Goal: Task Accomplishment & Management: Use online tool/utility

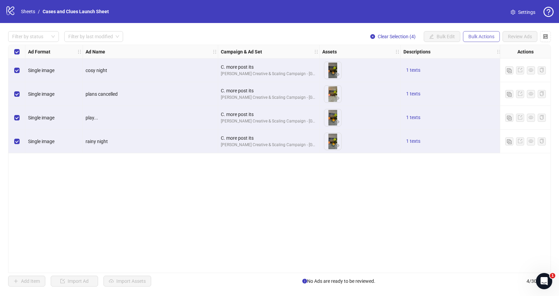
click at [479, 37] on span "Bulk Actions" at bounding box center [481, 36] width 26 height 5
click at [481, 48] on span "Delete" at bounding box center [491, 49] width 46 height 7
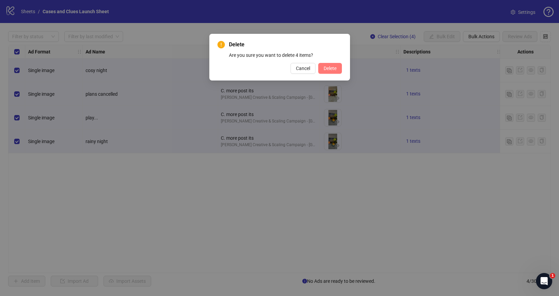
click at [325, 67] on span "Delete" at bounding box center [330, 68] width 13 height 5
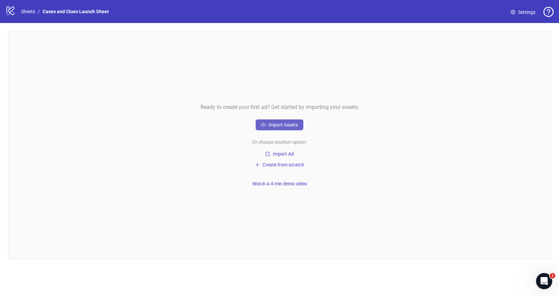
click at [266, 125] on button "Import Assets" at bounding box center [280, 124] width 48 height 11
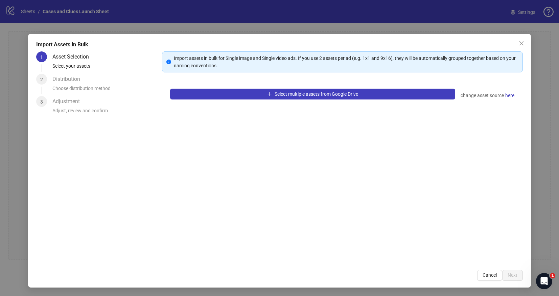
click at [82, 25] on div "Import Assets in Bulk 1 Asset Selection Select your assets 2 Distribution Choos…" at bounding box center [279, 148] width 559 height 296
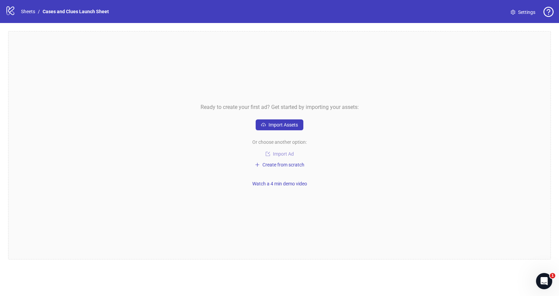
click at [279, 155] on span "Import Ad" at bounding box center [283, 153] width 21 height 5
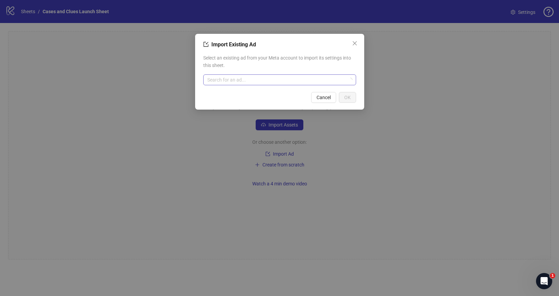
click at [229, 78] on input "search" at bounding box center [276, 80] width 139 height 10
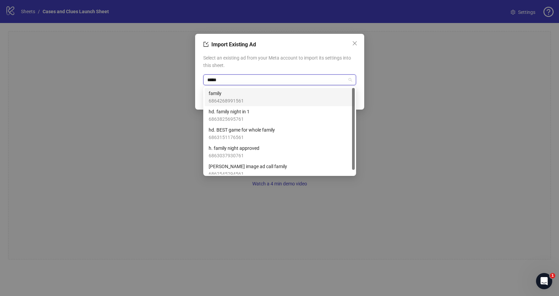
type input "******"
click at [265, 94] on div "family 6864268991561" at bounding box center [280, 97] width 142 height 15
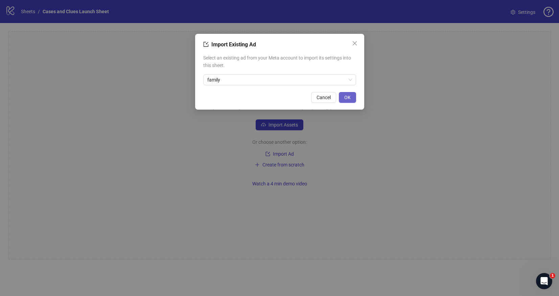
click at [345, 96] on span "OK" at bounding box center [347, 97] width 6 height 5
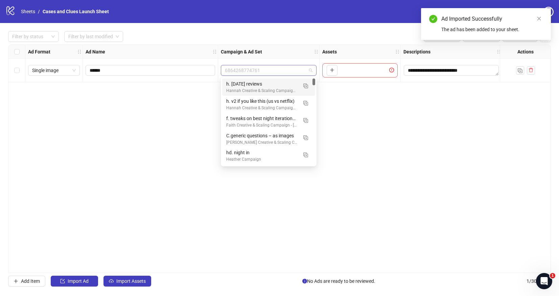
click at [310, 70] on span "6864268774761" at bounding box center [269, 70] width 88 height 10
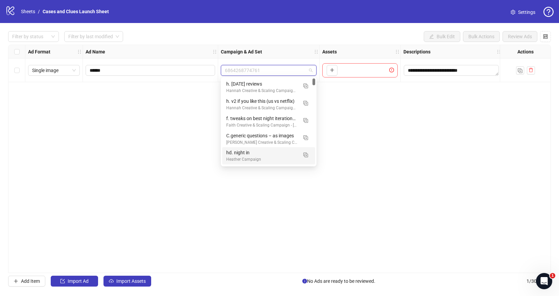
click at [342, 153] on div "**********" at bounding box center [279, 159] width 543 height 228
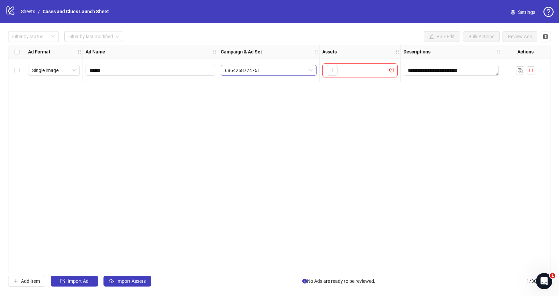
click at [308, 70] on span "6864268774761" at bounding box center [269, 70] width 88 height 10
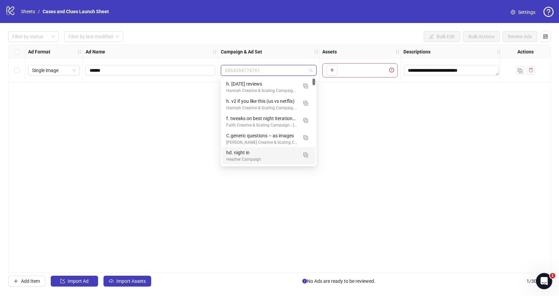
click at [348, 142] on div "**********" at bounding box center [279, 159] width 543 height 228
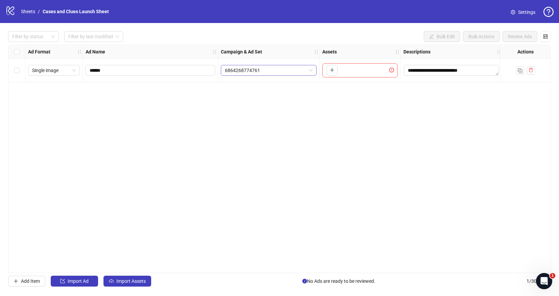
click at [260, 72] on span "6864268774761" at bounding box center [269, 70] width 88 height 10
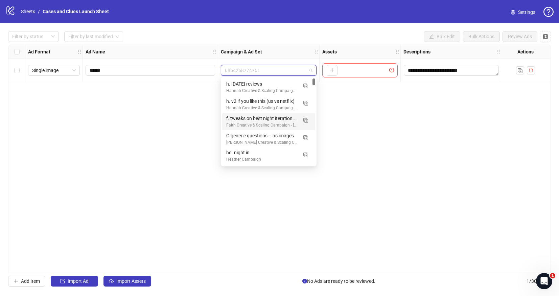
click at [178, 124] on div "**********" at bounding box center [279, 159] width 543 height 228
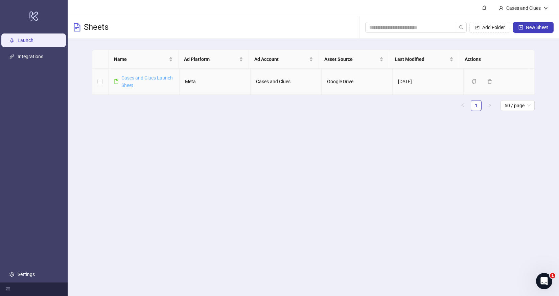
click at [147, 79] on link "Cases and Clues Launch Sheet" at bounding box center [146, 81] width 51 height 13
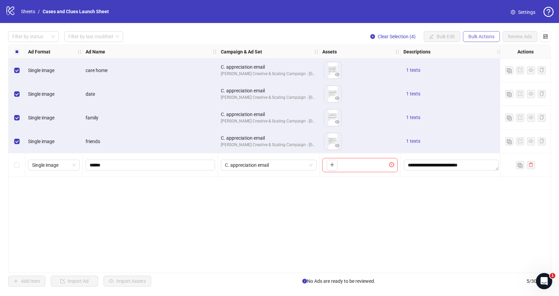
click at [490, 33] on button "Bulk Actions" at bounding box center [481, 36] width 37 height 11
click at [480, 50] on span "Delete" at bounding box center [491, 49] width 46 height 7
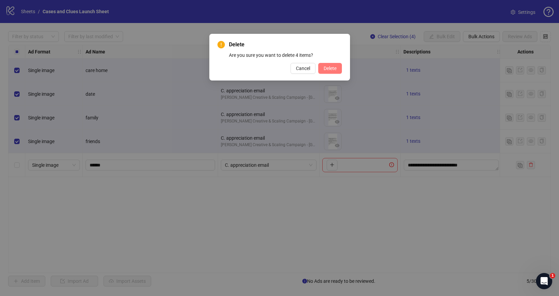
click at [332, 69] on span "Delete" at bounding box center [330, 68] width 13 height 5
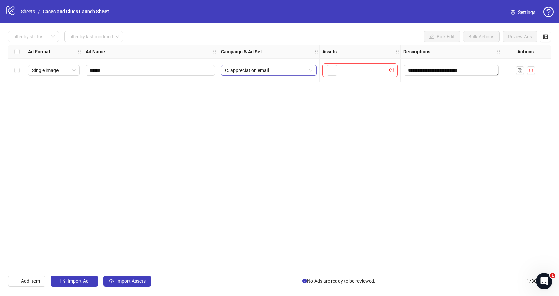
click at [310, 68] on span "C. appreciation email" at bounding box center [269, 70] width 88 height 10
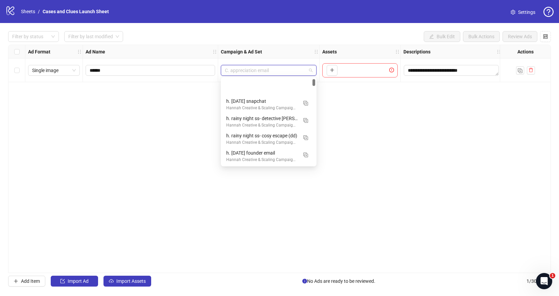
scroll to position [34, 0]
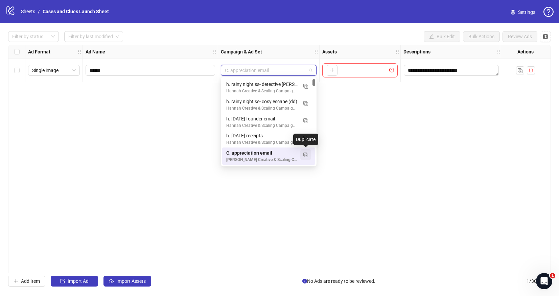
click at [307, 154] on img "button" at bounding box center [305, 154] width 5 height 5
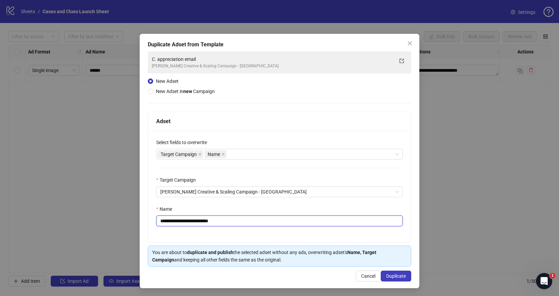
drag, startPoint x: 230, startPoint y: 220, endPoint x: 166, endPoint y: 222, distance: 64.0
click at [166, 222] on input "**********" at bounding box center [279, 220] width 247 height 11
click at [212, 221] on input "**********" at bounding box center [279, 220] width 247 height 11
click at [215, 221] on input "**********" at bounding box center [279, 220] width 247 height 11
click at [214, 222] on input "**********" at bounding box center [279, 220] width 247 height 11
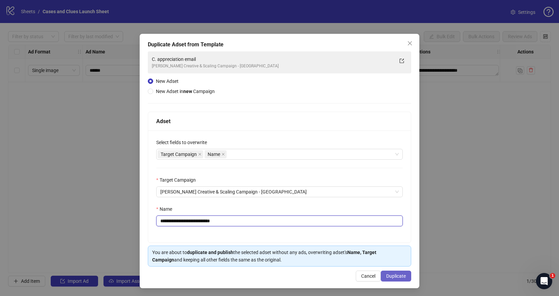
type input "**********"
click at [393, 275] on span "Duplicate" at bounding box center [396, 275] width 20 height 5
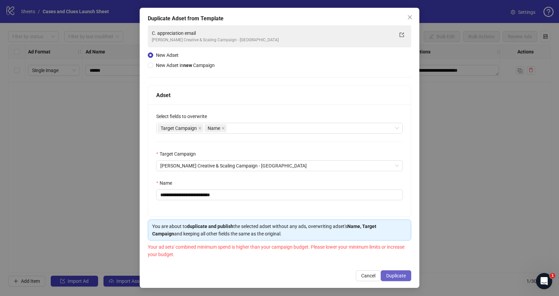
click at [396, 273] on span "Duplicate" at bounding box center [396, 275] width 20 height 5
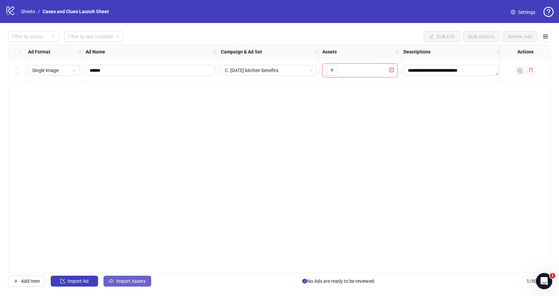
click at [117, 278] on span "Import Assets" at bounding box center [130, 280] width 29 height 5
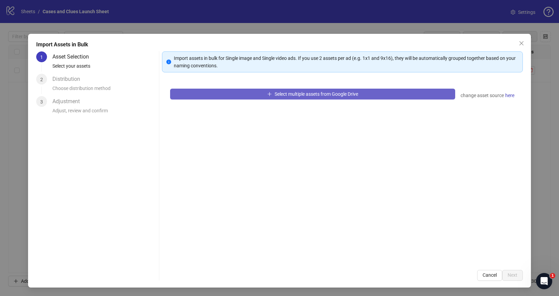
click at [204, 96] on button "Select multiple assets from Google Drive" at bounding box center [312, 94] width 285 height 11
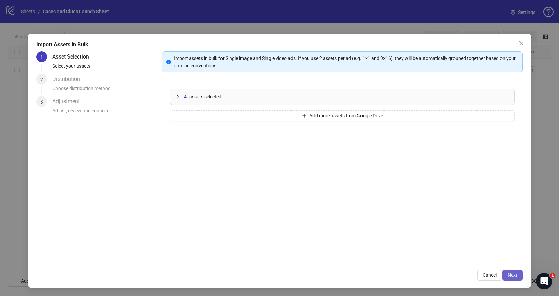
click at [519, 274] on button "Next" at bounding box center [512, 275] width 21 height 11
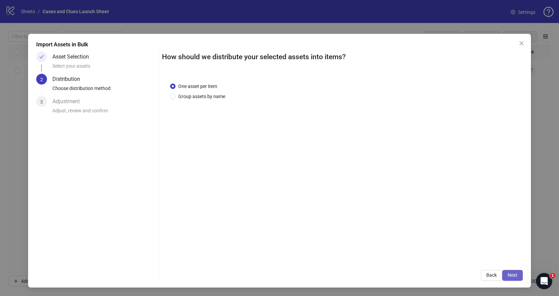
click at [519, 274] on button "Next" at bounding box center [512, 275] width 21 height 11
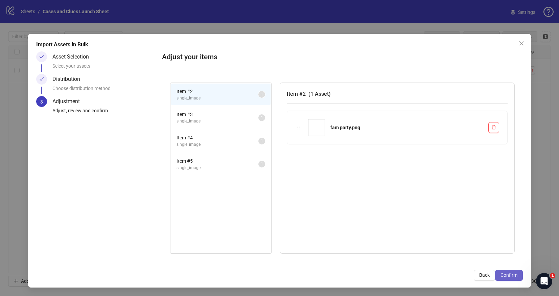
click at [509, 275] on span "Confirm" at bounding box center [508, 274] width 17 height 5
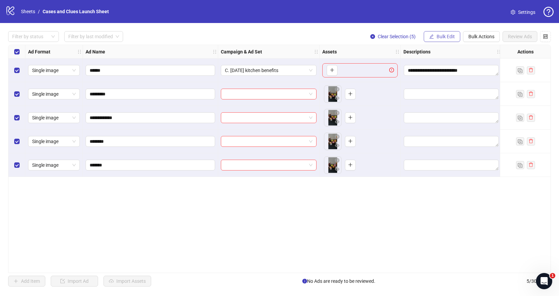
click at [437, 34] on span "Bulk Edit" at bounding box center [446, 36] width 18 height 5
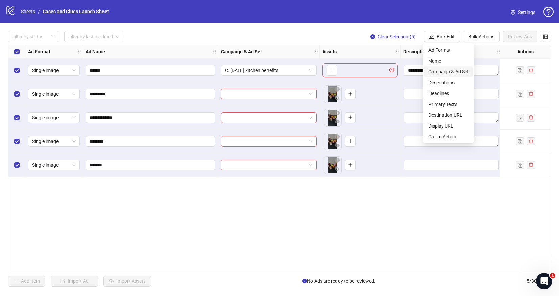
click at [442, 72] on span "Campaign & Ad Set" at bounding box center [448, 71] width 40 height 7
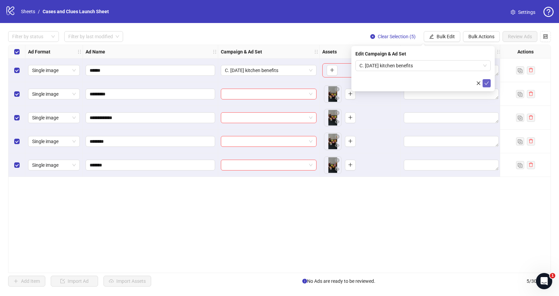
click at [489, 81] on icon "check" at bounding box center [486, 83] width 5 height 5
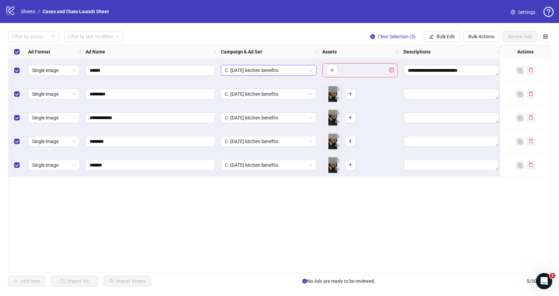
click at [271, 69] on span "C. [DATE] kitchen benefits" at bounding box center [269, 70] width 88 height 10
click at [294, 69] on span "C. [DATE] kitchen benefits" at bounding box center [269, 70] width 88 height 10
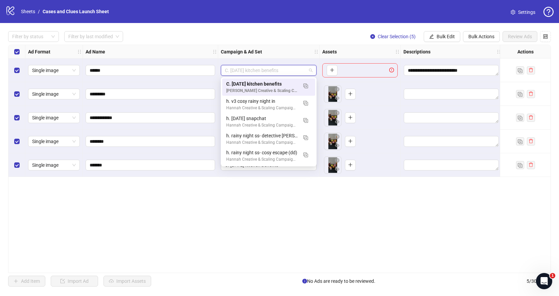
click at [196, 190] on div "**********" at bounding box center [279, 159] width 543 height 228
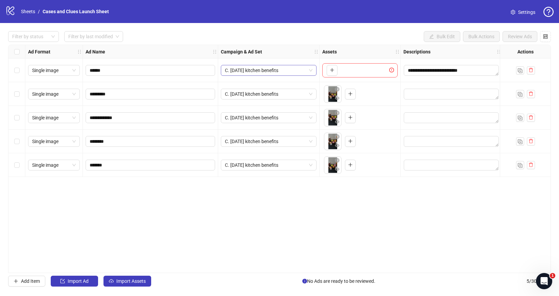
click at [312, 69] on span "C. [DATE] kitchen benefits" at bounding box center [269, 70] width 88 height 10
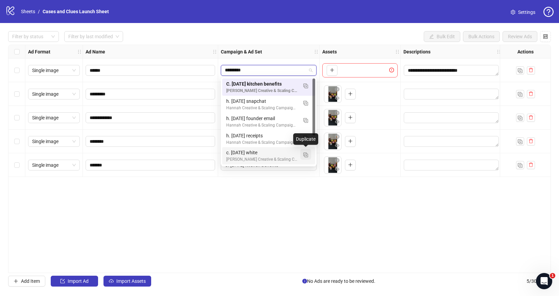
click at [305, 154] on img "button" at bounding box center [305, 154] width 5 height 5
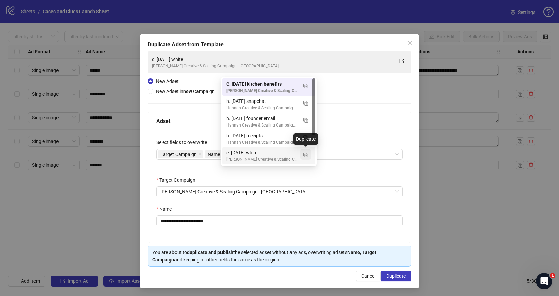
type input "*********"
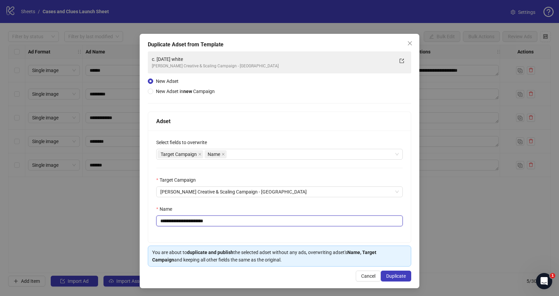
drag, startPoint x: 227, startPoint y: 219, endPoint x: 164, endPoint y: 221, distance: 62.2
click at [164, 221] on input "**********" at bounding box center [279, 220] width 247 height 11
type input "**********"
click at [396, 279] on button "Duplicate" at bounding box center [396, 276] width 30 height 11
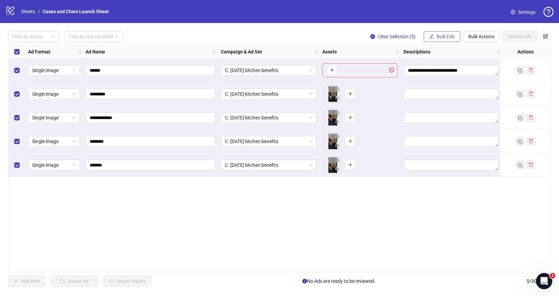
click at [438, 36] on span "Bulk Edit" at bounding box center [446, 36] width 18 height 5
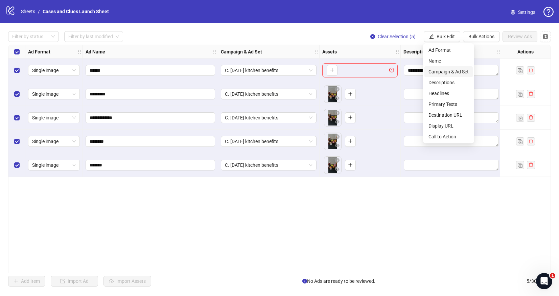
click at [437, 69] on span "Campaign & Ad Set" at bounding box center [448, 71] width 40 height 7
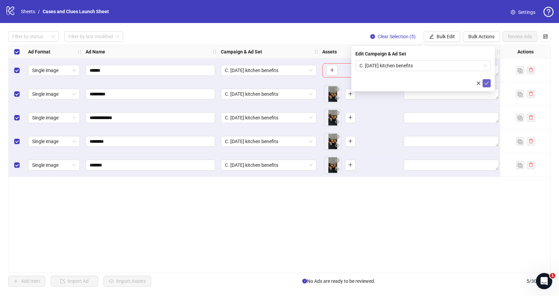
click at [485, 84] on icon "check" at bounding box center [486, 83] width 5 height 5
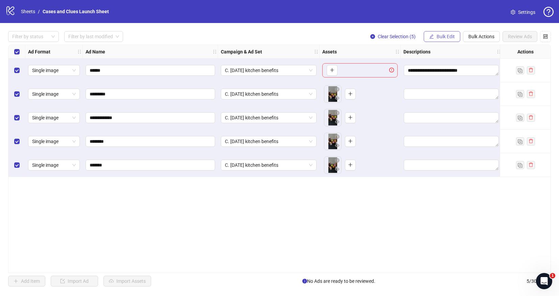
click at [449, 34] on span "Bulk Edit" at bounding box center [446, 36] width 18 height 5
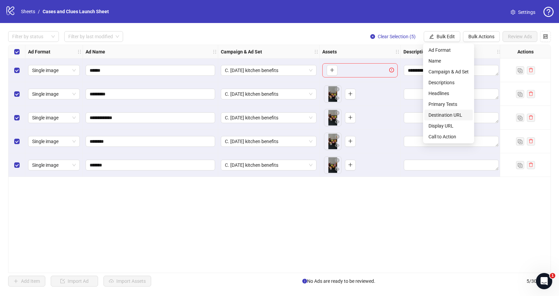
click at [443, 115] on span "Destination URL" at bounding box center [448, 114] width 40 height 7
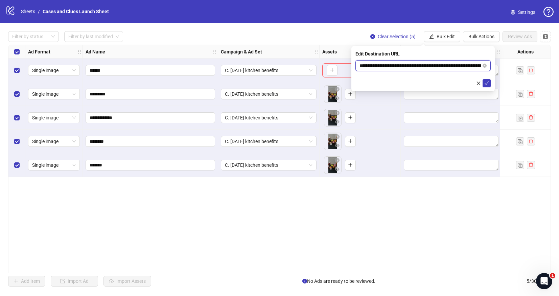
click at [439, 66] on input "**********" at bounding box center [420, 65] width 122 height 7
click at [471, 65] on input "**********" at bounding box center [420, 65] width 122 height 7
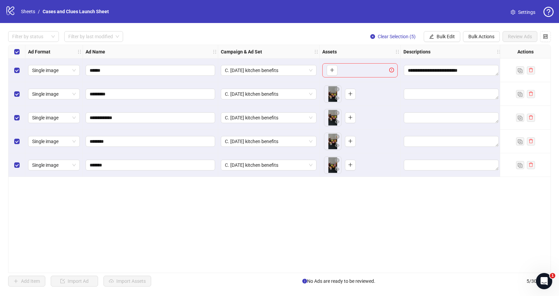
scroll to position [0, 0]
click at [403, 210] on div "**********" at bounding box center [279, 159] width 543 height 228
click at [485, 36] on span "Bulk Actions" at bounding box center [481, 36] width 26 height 5
click at [476, 49] on span "Delete" at bounding box center [491, 49] width 46 height 7
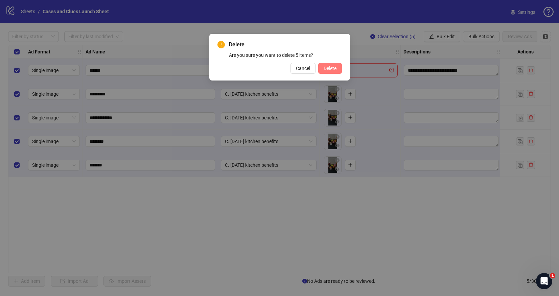
click at [332, 70] on span "Delete" at bounding box center [330, 68] width 13 height 5
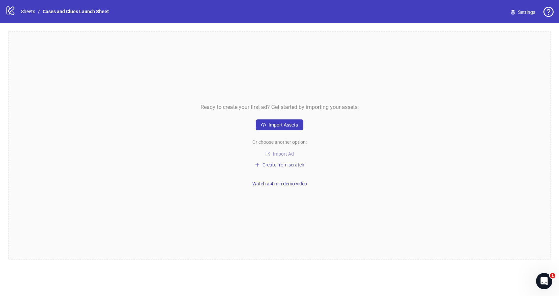
click at [278, 154] on span "Import Ad" at bounding box center [283, 153] width 21 height 5
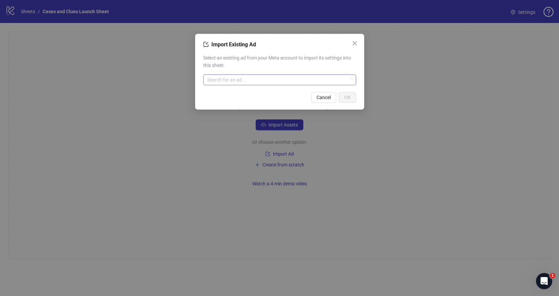
click at [249, 80] on input "search" at bounding box center [276, 80] width 139 height 10
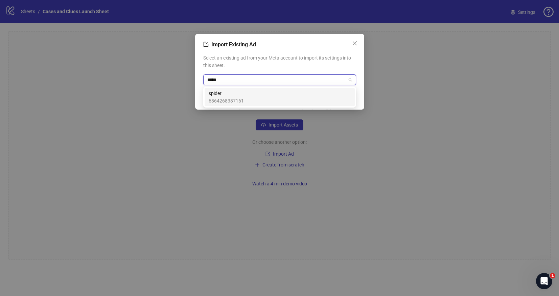
type input "******"
click at [258, 100] on div "spider 6864268387161" at bounding box center [280, 97] width 142 height 15
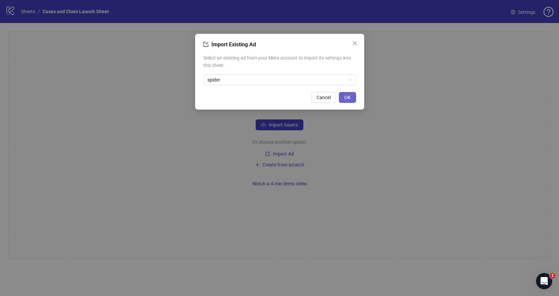
click at [348, 95] on span "OK" at bounding box center [347, 97] width 6 height 5
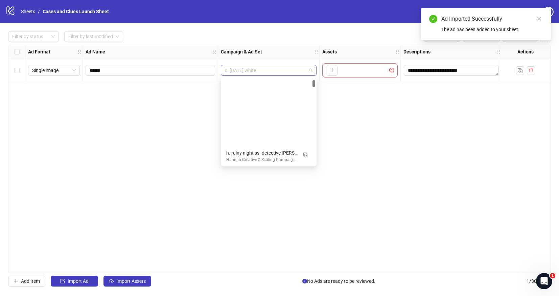
click at [287, 69] on span "c. [DATE] white" at bounding box center [269, 70] width 88 height 10
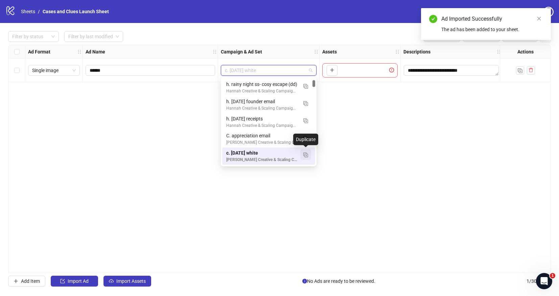
click at [305, 154] on img "button" at bounding box center [305, 154] width 5 height 5
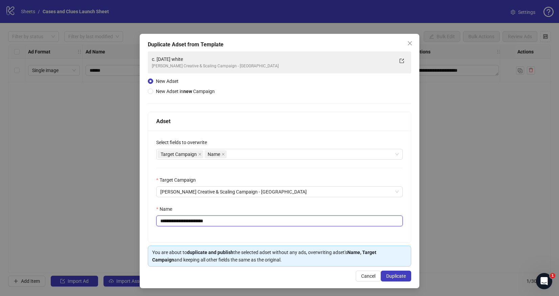
drag, startPoint x: 220, startPoint y: 219, endPoint x: 188, endPoint y: 222, distance: 32.5
click at [188, 222] on input "**********" at bounding box center [279, 220] width 247 height 11
type input "**********"
click at [389, 272] on button "Duplicate" at bounding box center [396, 276] width 30 height 11
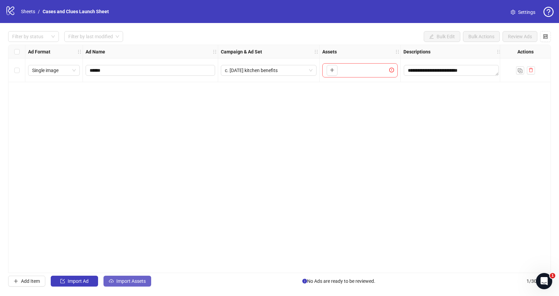
click at [128, 279] on span "Import Assets" at bounding box center [130, 280] width 29 height 5
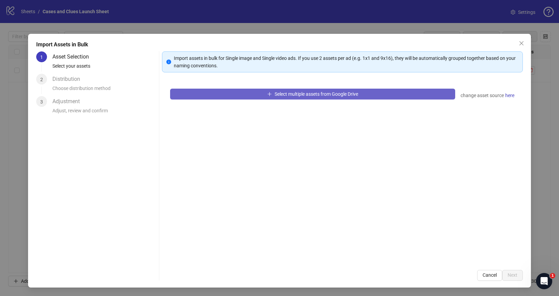
click at [225, 98] on button "Select multiple assets from Google Drive" at bounding box center [312, 94] width 285 height 11
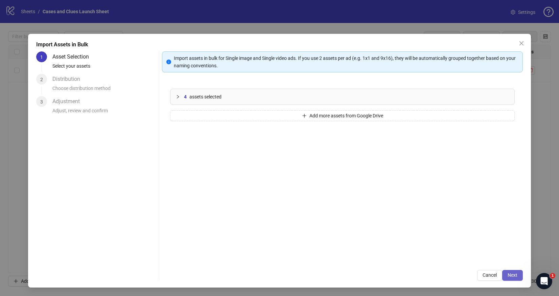
click at [510, 275] on span "Next" at bounding box center [513, 274] width 10 height 5
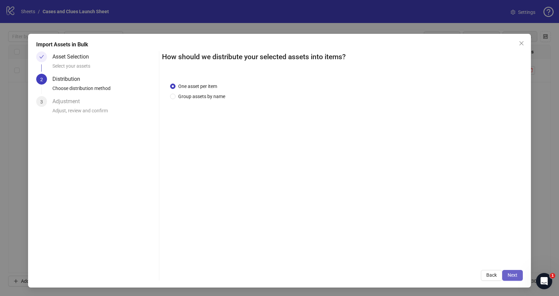
click at [511, 277] on span "Next" at bounding box center [513, 274] width 10 height 5
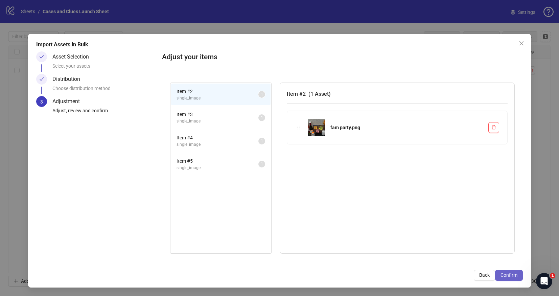
click at [510, 275] on span "Confirm" at bounding box center [508, 274] width 17 height 5
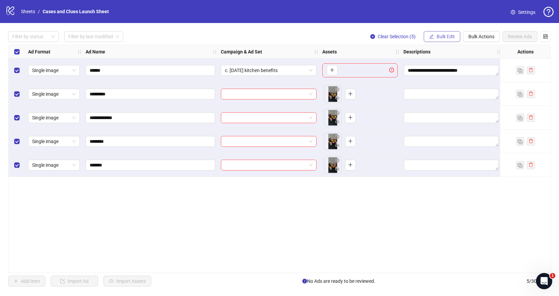
click at [440, 38] on span "Bulk Edit" at bounding box center [446, 36] width 18 height 5
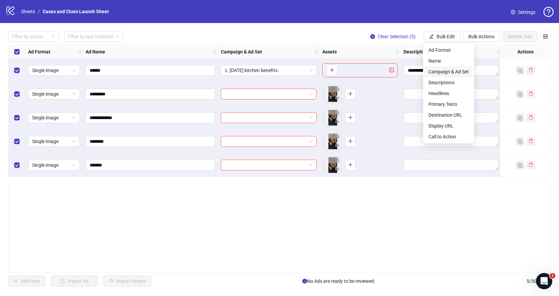
click at [446, 67] on li "Campaign & Ad Set" at bounding box center [448, 71] width 48 height 11
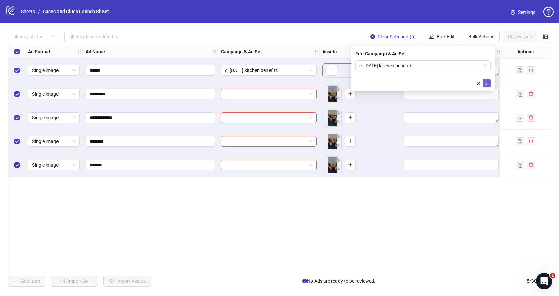
click at [488, 82] on icon "check" at bounding box center [486, 83] width 5 height 5
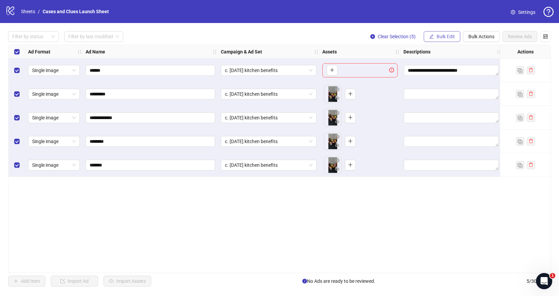
click at [446, 38] on span "Bulk Edit" at bounding box center [446, 36] width 18 height 5
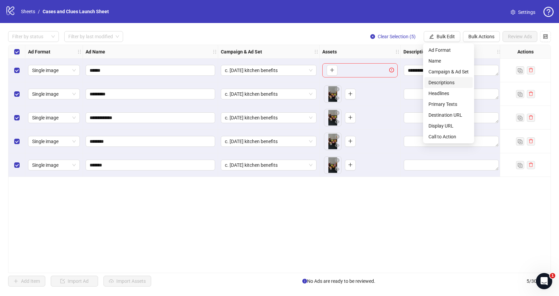
click at [445, 80] on span "Descriptions" at bounding box center [448, 82] width 40 height 7
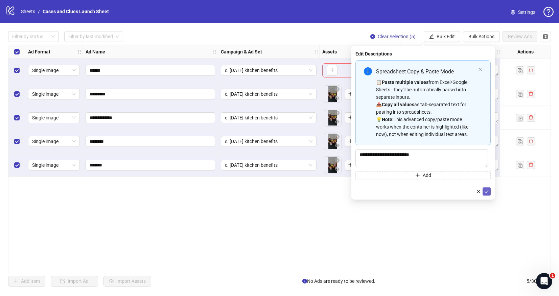
click at [489, 193] on icon "check" at bounding box center [486, 191] width 5 height 5
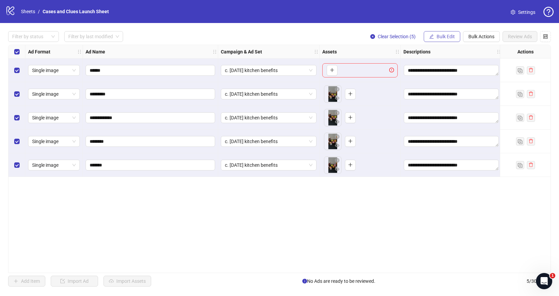
click at [434, 36] on button "Bulk Edit" at bounding box center [442, 36] width 37 height 11
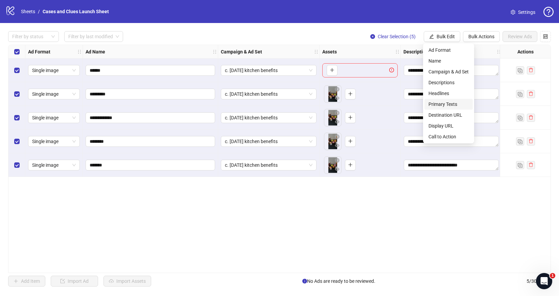
click at [433, 102] on span "Primary Texts" at bounding box center [448, 103] width 40 height 7
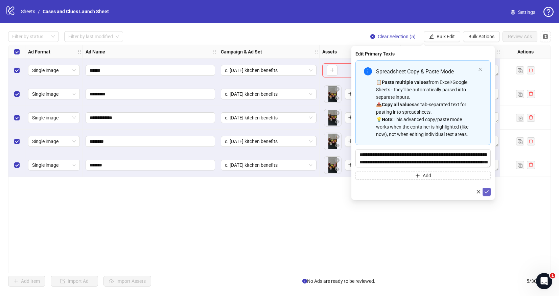
click at [488, 188] on button "submit" at bounding box center [487, 192] width 8 height 8
click at [441, 36] on span "Bulk Edit" at bounding box center [446, 36] width 18 height 5
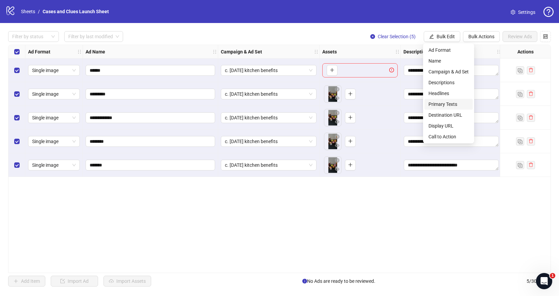
click at [448, 105] on span "Primary Texts" at bounding box center [448, 103] width 40 height 7
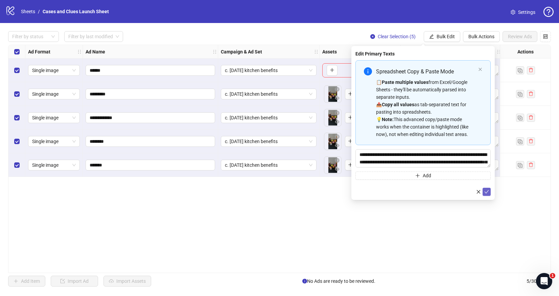
click at [488, 193] on icon "check" at bounding box center [486, 191] width 5 height 5
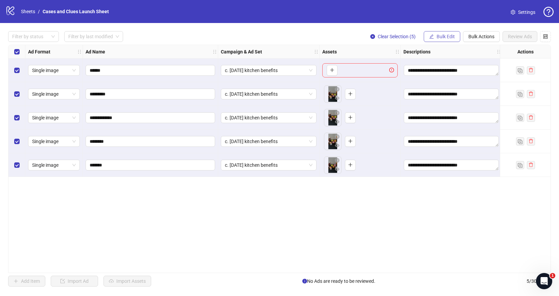
drag, startPoint x: 444, startPoint y: 33, endPoint x: 446, endPoint y: 43, distance: 10.1
click at [444, 34] on span "Bulk Edit" at bounding box center [446, 36] width 18 height 5
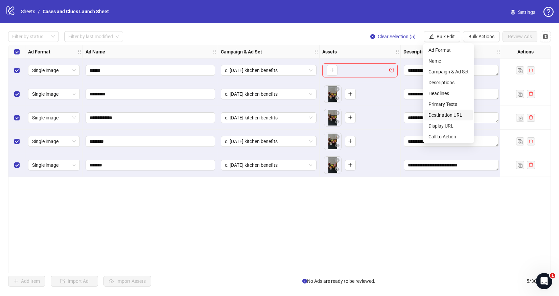
click at [443, 115] on span "Destination URL" at bounding box center [448, 114] width 40 height 7
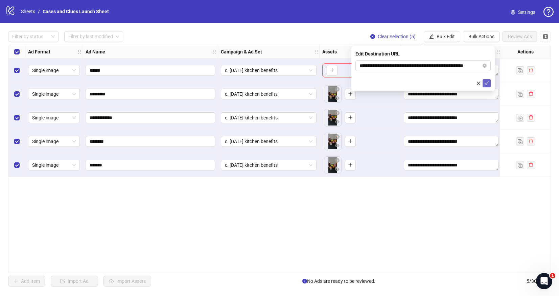
click at [487, 80] on button "submit" at bounding box center [487, 83] width 8 height 8
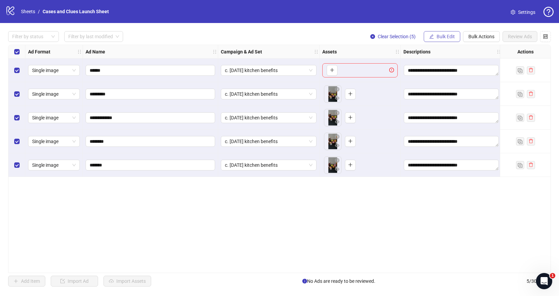
click at [443, 33] on button "Bulk Edit" at bounding box center [442, 36] width 37 height 11
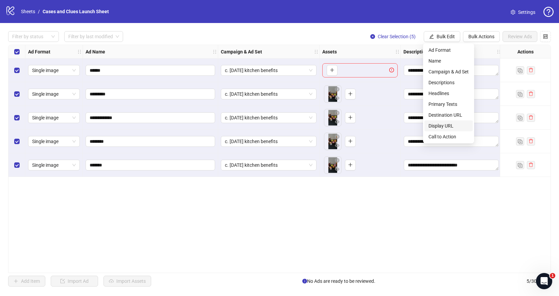
click at [445, 127] on span "Display URL" at bounding box center [448, 125] width 40 height 7
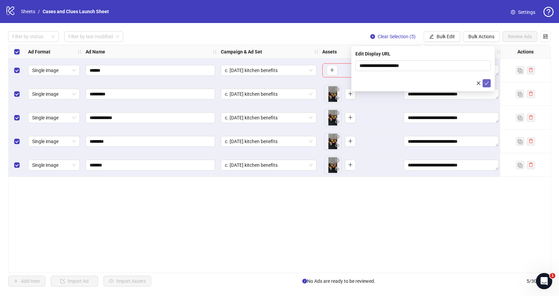
click at [487, 82] on icon "check" at bounding box center [486, 83] width 5 height 5
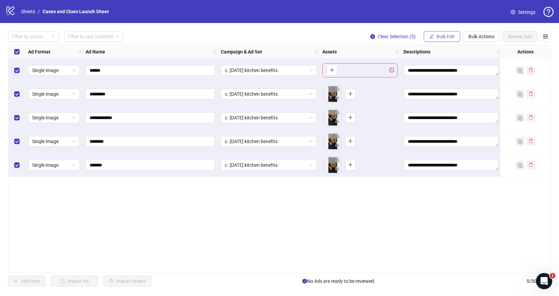
click at [443, 36] on span "Bulk Edit" at bounding box center [446, 36] width 18 height 5
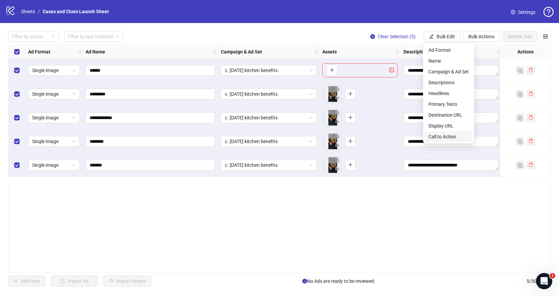
click at [444, 134] on span "Call to Action" at bounding box center [448, 136] width 40 height 7
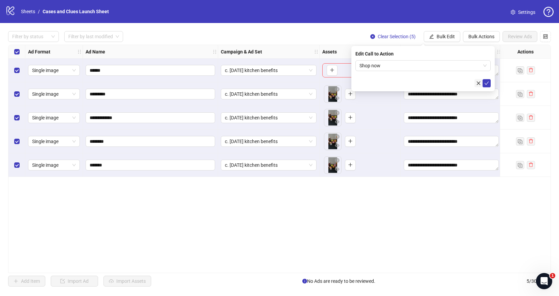
drag, startPoint x: 486, startPoint y: 79, endPoint x: 480, endPoint y: 87, distance: 9.6
click at [486, 80] on button "submit" at bounding box center [487, 83] width 8 height 8
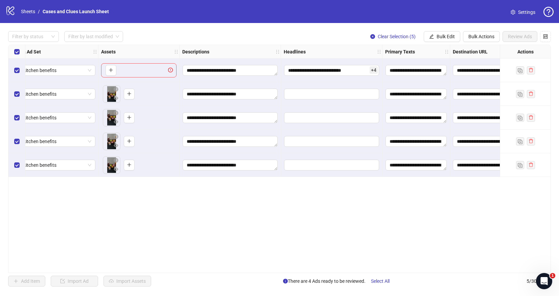
scroll to position [0, 243]
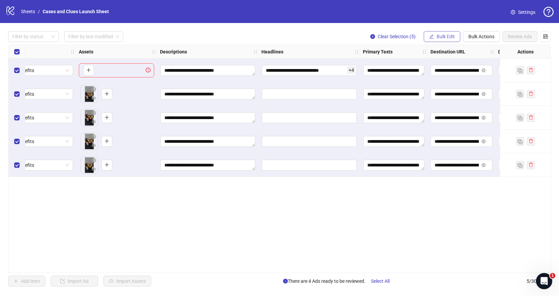
click at [438, 36] on span "Bulk Edit" at bounding box center [446, 36] width 18 height 5
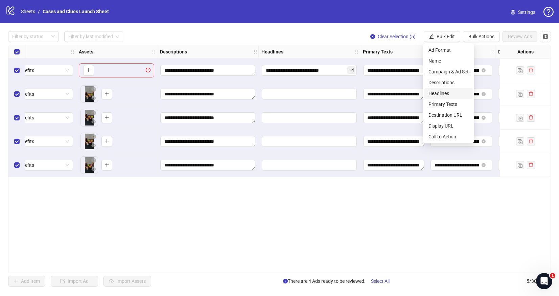
click at [447, 91] on span "Headlines" at bounding box center [448, 93] width 40 height 7
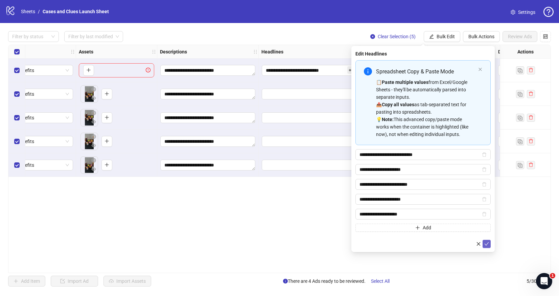
click at [487, 244] on icon "check" at bounding box center [486, 243] width 5 height 5
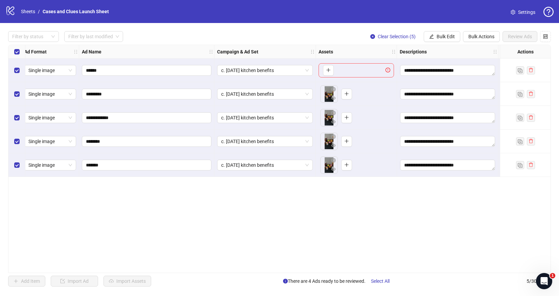
scroll to position [0, 0]
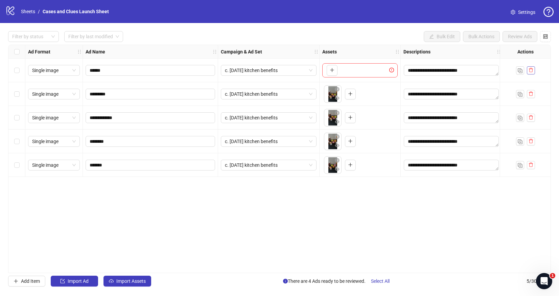
click at [534, 69] on button "button" at bounding box center [531, 70] width 8 height 8
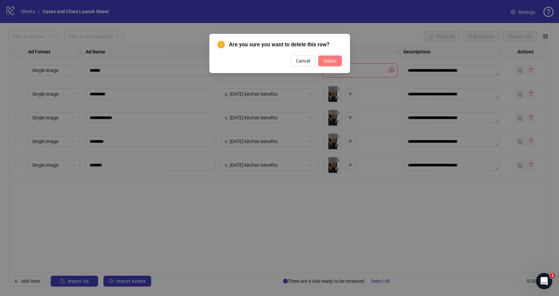
click at [332, 61] on span "Delete" at bounding box center [330, 60] width 13 height 5
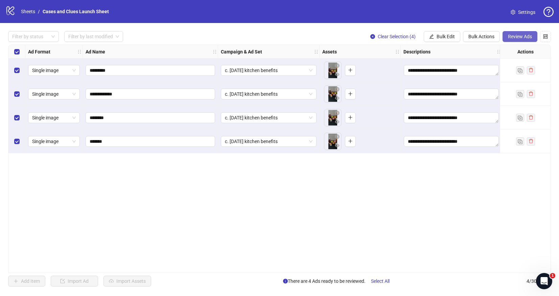
click at [518, 35] on span "Review Ads" at bounding box center [520, 36] width 24 height 5
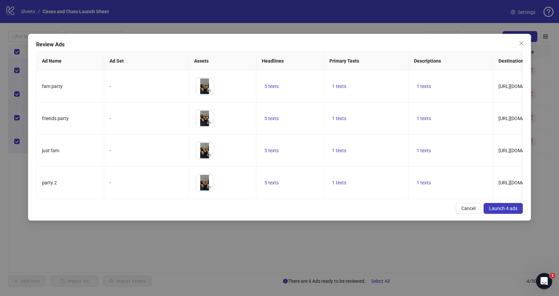
click at [507, 211] on span "Launch 4 ads" at bounding box center [503, 208] width 28 height 5
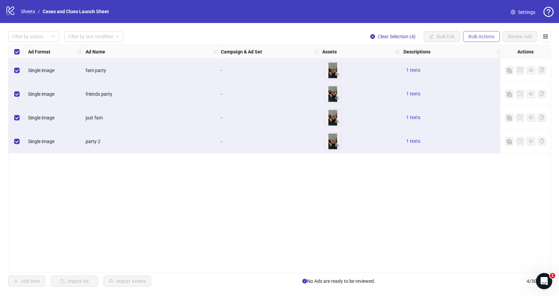
click at [476, 37] on span "Bulk Actions" at bounding box center [481, 36] width 26 height 5
click at [470, 50] on span "Delete" at bounding box center [491, 49] width 46 height 7
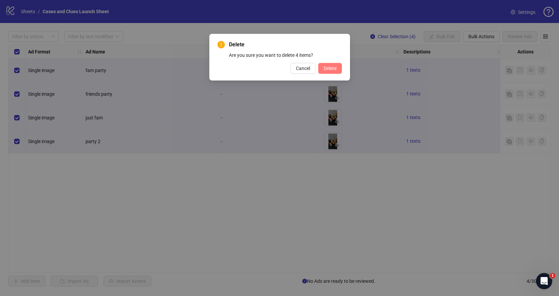
click at [329, 70] on span "Delete" at bounding box center [330, 68] width 13 height 5
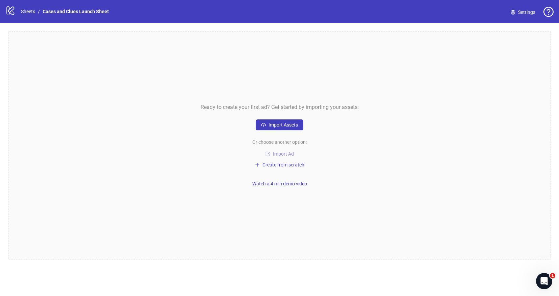
click at [277, 154] on span "Import Ad" at bounding box center [283, 153] width 21 height 5
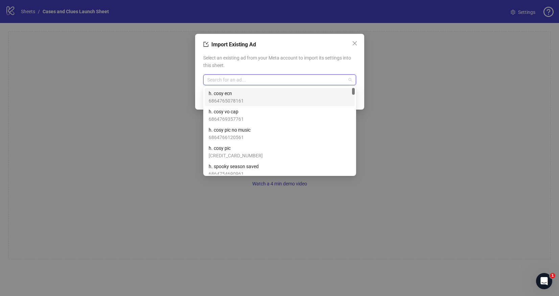
click at [229, 82] on input "search" at bounding box center [276, 80] width 139 height 10
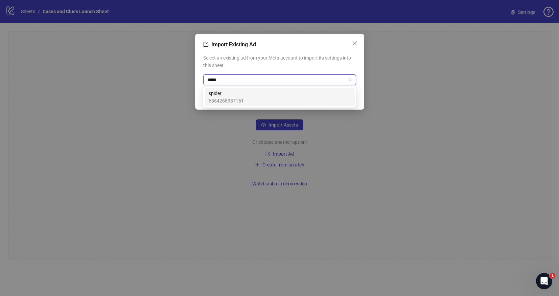
type input "******"
click at [219, 89] on div "spider 6864268387161" at bounding box center [280, 97] width 150 height 18
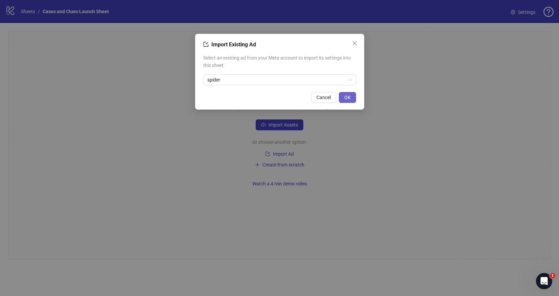
click at [350, 97] on span "OK" at bounding box center [347, 97] width 6 height 5
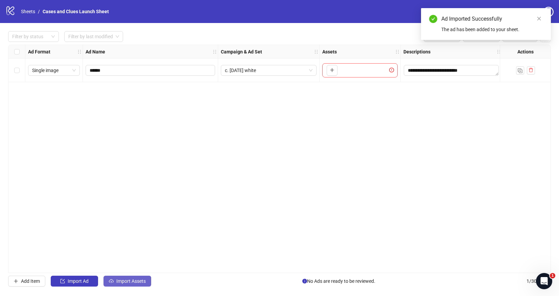
click at [120, 280] on span "Import Assets" at bounding box center [130, 280] width 29 height 5
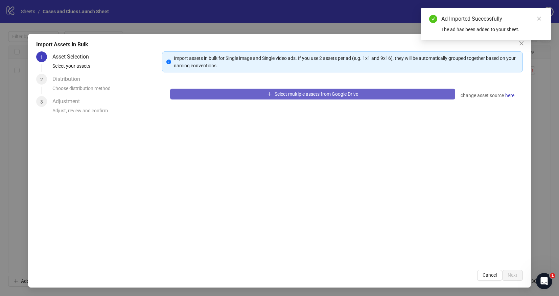
click at [226, 90] on button "Select multiple assets from Google Drive" at bounding box center [312, 94] width 285 height 11
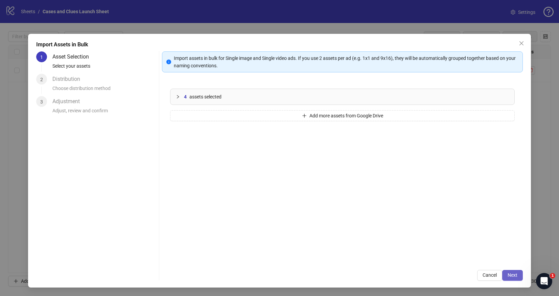
click at [514, 273] on span "Next" at bounding box center [513, 274] width 10 height 5
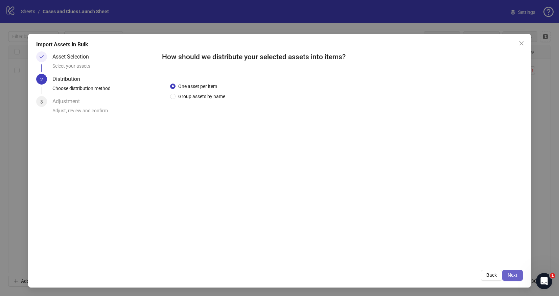
click at [509, 273] on span "Next" at bounding box center [513, 274] width 10 height 5
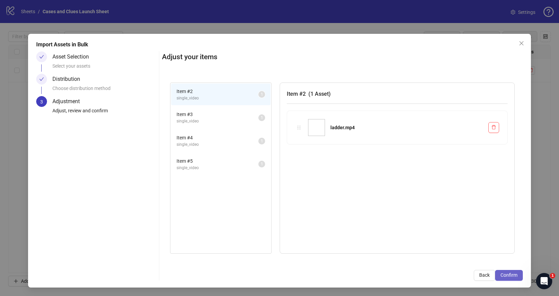
click at [511, 276] on span "Confirm" at bounding box center [508, 274] width 17 height 5
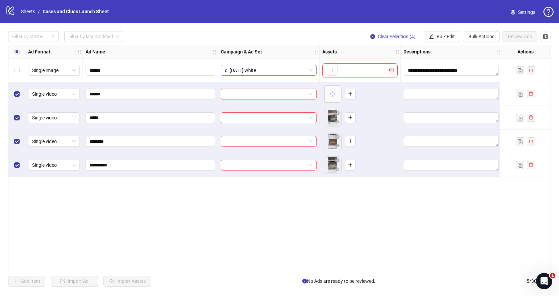
click at [304, 72] on span "c. [DATE] white" at bounding box center [269, 70] width 88 height 10
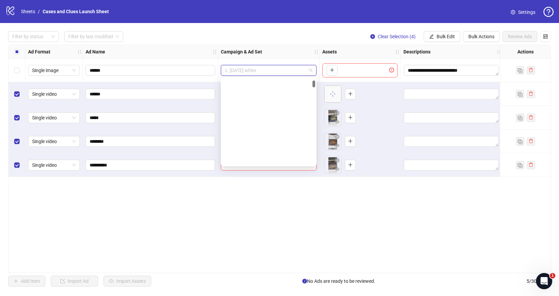
scroll to position [103, 0]
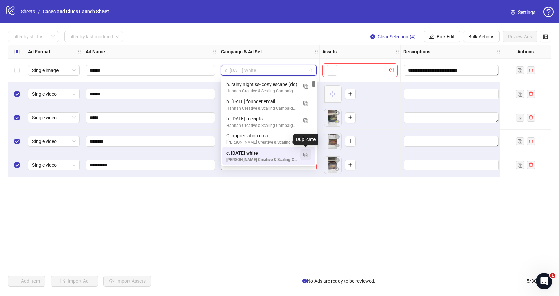
click at [306, 153] on img "button" at bounding box center [305, 154] width 5 height 5
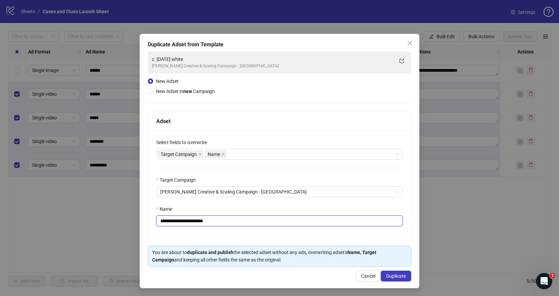
drag, startPoint x: 222, startPoint y: 222, endPoint x: 164, endPoint y: 223, distance: 57.8
click at [164, 223] on input "**********" at bounding box center [279, 220] width 247 height 11
click at [171, 222] on input "**********" at bounding box center [279, 220] width 247 height 11
drag, startPoint x: 170, startPoint y: 222, endPoint x: 208, endPoint y: 246, distance: 44.8
click at [170, 222] on input "**********" at bounding box center [279, 220] width 247 height 11
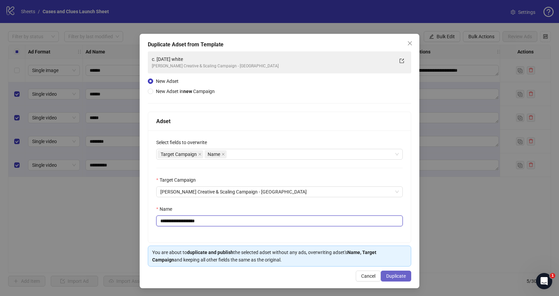
type input "**********"
click at [392, 275] on span "Duplicate" at bounding box center [396, 275] width 20 height 5
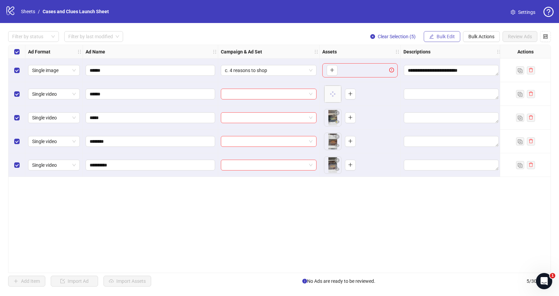
click at [437, 37] on span "Bulk Edit" at bounding box center [446, 36] width 18 height 5
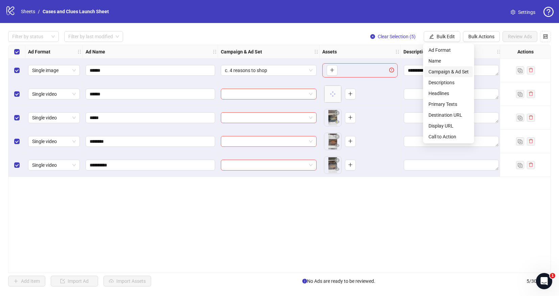
click at [445, 72] on span "Campaign & Ad Set" at bounding box center [448, 71] width 40 height 7
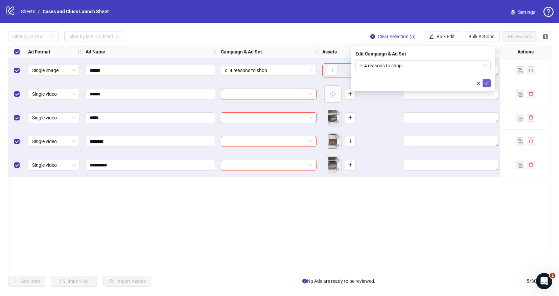
click at [489, 81] on icon "check" at bounding box center [486, 83] width 5 height 5
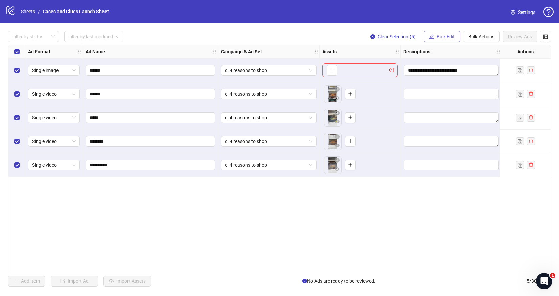
click at [435, 34] on button "Bulk Edit" at bounding box center [442, 36] width 37 height 11
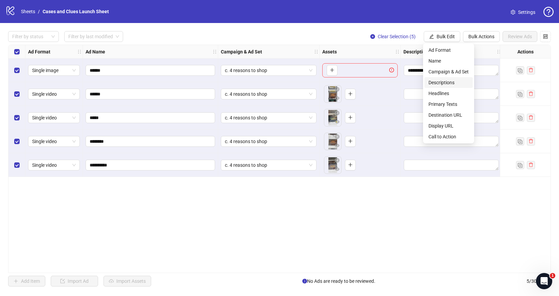
click at [442, 80] on span "Descriptions" at bounding box center [448, 82] width 40 height 7
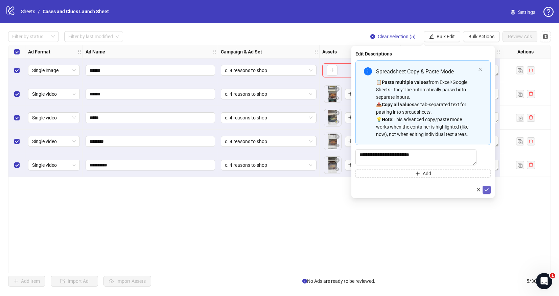
click at [488, 192] on icon "check" at bounding box center [486, 189] width 5 height 5
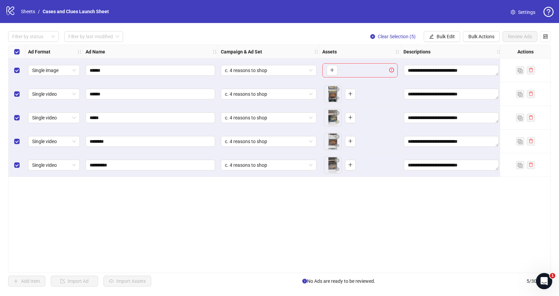
drag, startPoint x: 440, startPoint y: 36, endPoint x: 440, endPoint y: 44, distance: 8.1
click at [440, 36] on span "Bulk Edit" at bounding box center [446, 36] width 18 height 5
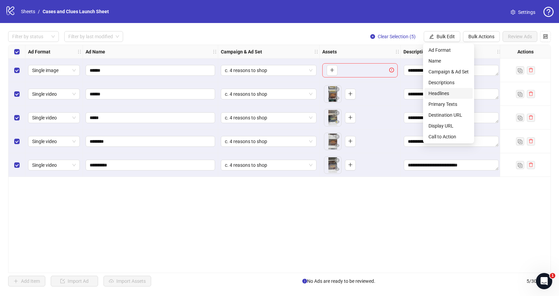
click at [445, 94] on span "Headlines" at bounding box center [448, 93] width 40 height 7
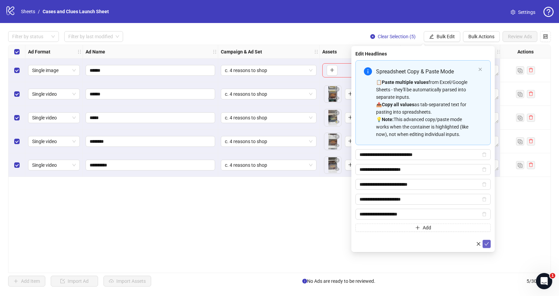
click at [487, 241] on icon "check" at bounding box center [486, 243] width 5 height 5
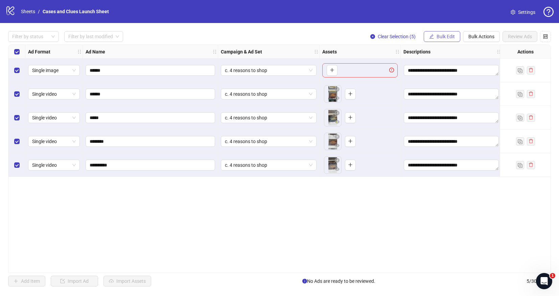
click at [439, 33] on button "Bulk Edit" at bounding box center [442, 36] width 37 height 11
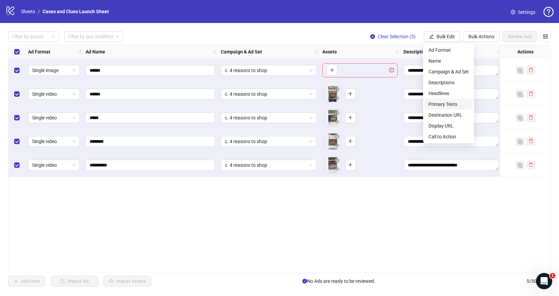
click at [443, 105] on span "Primary Texts" at bounding box center [448, 103] width 40 height 7
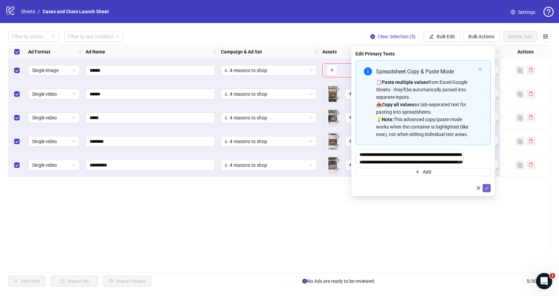
click at [487, 190] on icon "check" at bounding box center [487, 187] width 4 height 3
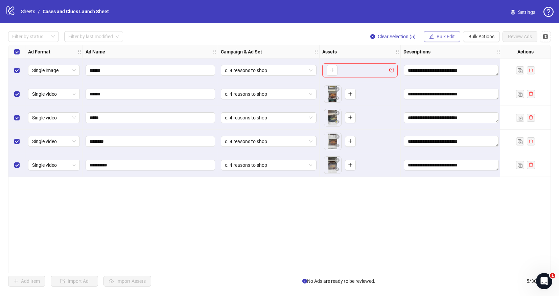
click at [439, 39] on span "Bulk Edit" at bounding box center [446, 36] width 18 height 5
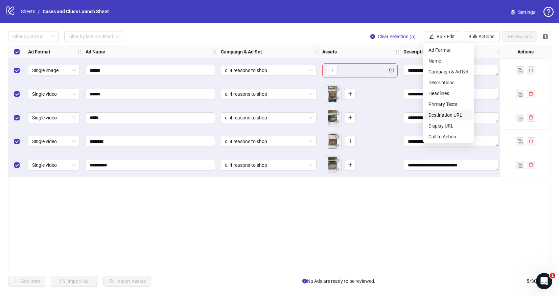
click at [450, 114] on span "Destination URL" at bounding box center [448, 114] width 40 height 7
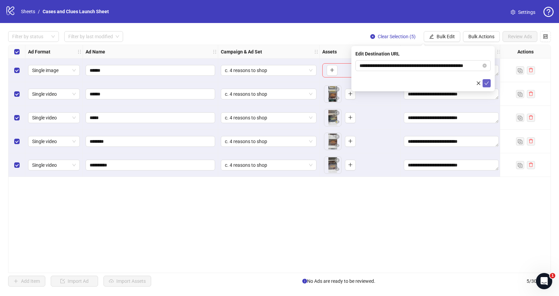
click at [487, 82] on icon "check" at bounding box center [486, 83] width 5 height 5
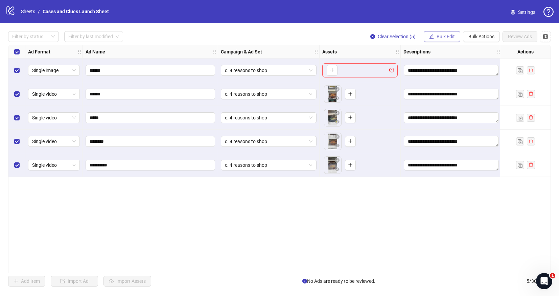
click at [445, 34] on span "Bulk Edit" at bounding box center [446, 36] width 18 height 5
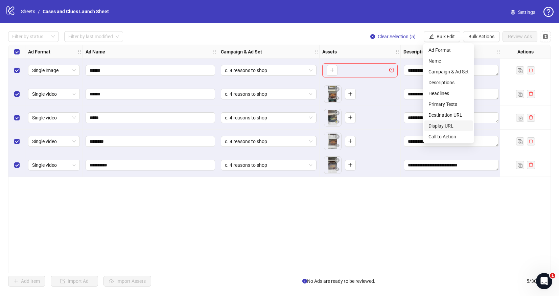
click at [450, 123] on span "Display URL" at bounding box center [448, 125] width 40 height 7
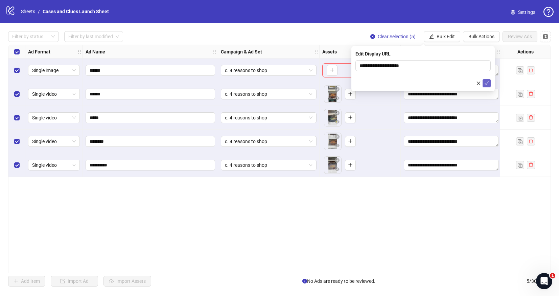
click at [488, 82] on icon "check" at bounding box center [487, 82] width 4 height 3
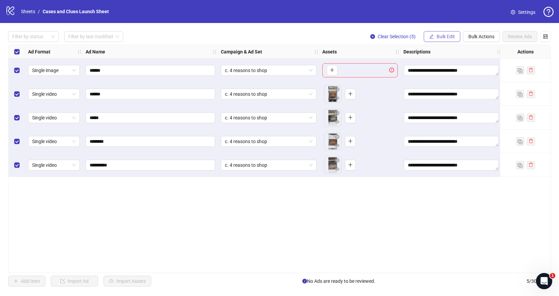
click at [447, 35] on span "Bulk Edit" at bounding box center [446, 36] width 18 height 5
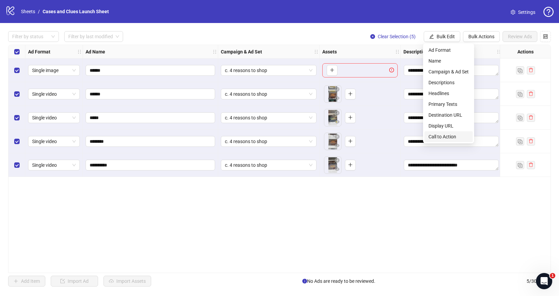
click at [443, 136] on span "Call to Action" at bounding box center [448, 136] width 40 height 7
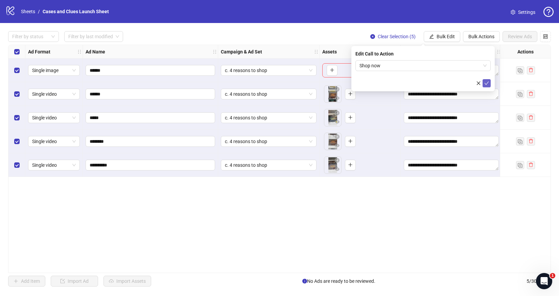
click at [488, 81] on icon "check" at bounding box center [486, 83] width 5 height 5
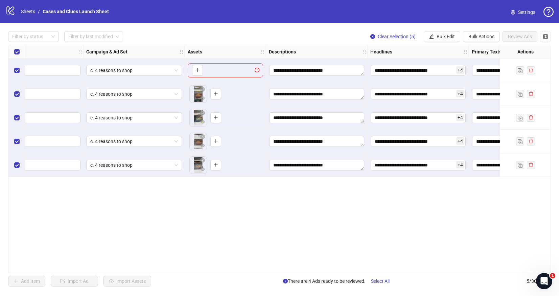
scroll to position [0, 0]
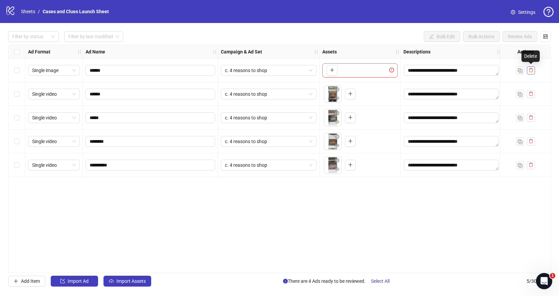
click at [533, 70] on button "button" at bounding box center [531, 70] width 8 height 8
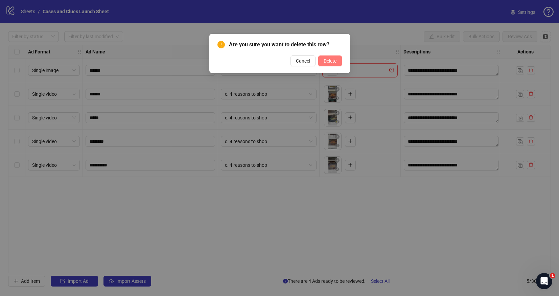
click at [332, 59] on span "Delete" at bounding box center [330, 60] width 13 height 5
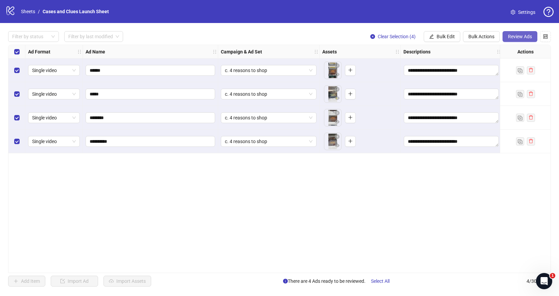
click at [519, 35] on span "Review Ads" at bounding box center [520, 36] width 24 height 5
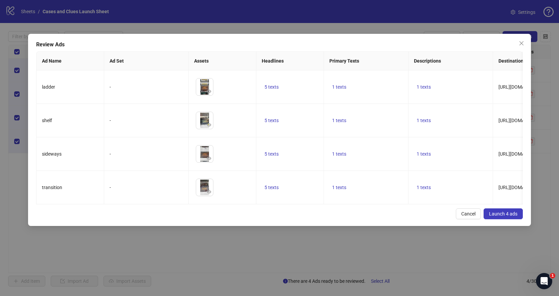
click at [504, 212] on span "Launch 4 ads" at bounding box center [503, 213] width 28 height 5
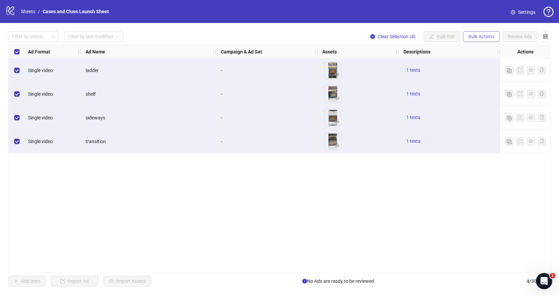
click at [478, 36] on span "Bulk Actions" at bounding box center [481, 36] width 26 height 5
click at [475, 49] on span "Delete" at bounding box center [491, 49] width 46 height 7
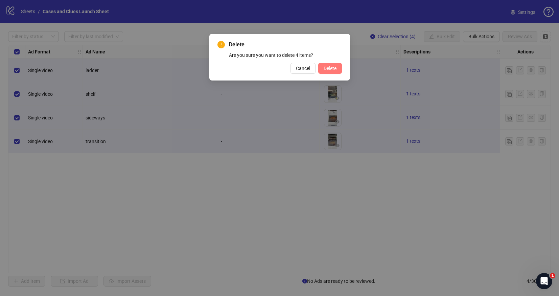
click at [330, 69] on span "Delete" at bounding box center [330, 68] width 13 height 5
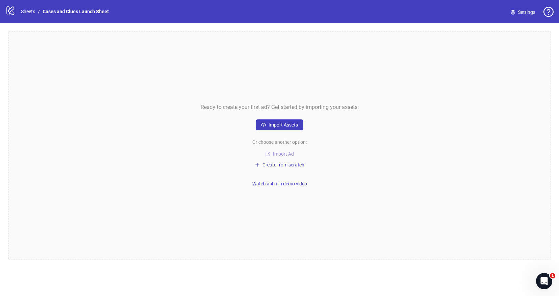
click at [280, 152] on span "Import Ad" at bounding box center [283, 153] width 21 height 5
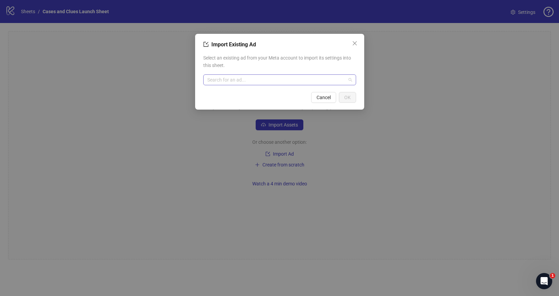
click at [237, 80] on input "search" at bounding box center [276, 80] width 139 height 10
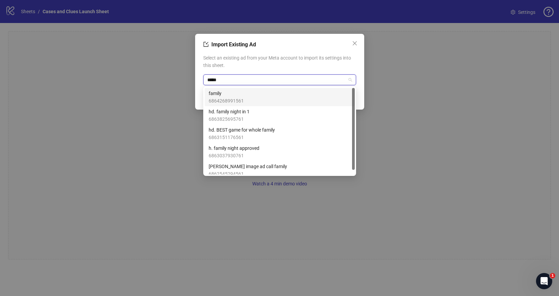
type input "******"
click at [225, 97] on span "6864268991561" at bounding box center [226, 100] width 35 height 7
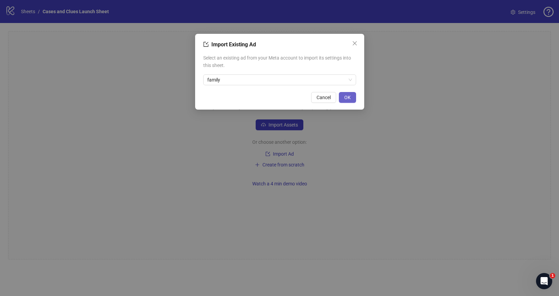
click at [348, 99] on span "OK" at bounding box center [347, 97] width 6 height 5
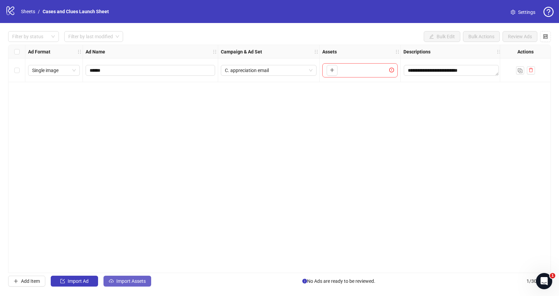
click at [126, 281] on span "Import Assets" at bounding box center [130, 280] width 29 height 5
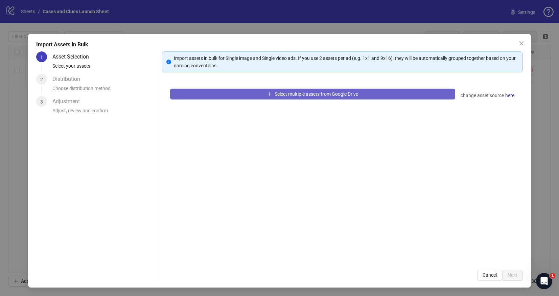
click at [228, 94] on button "Select multiple assets from Google Drive" at bounding box center [312, 94] width 285 height 11
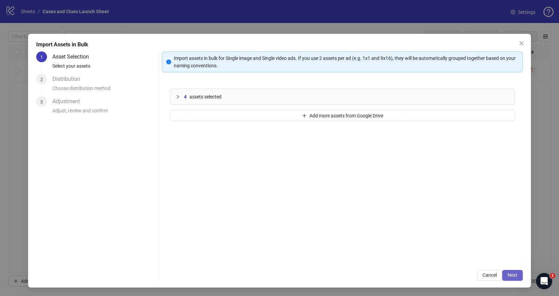
click at [512, 274] on span "Next" at bounding box center [513, 274] width 10 height 5
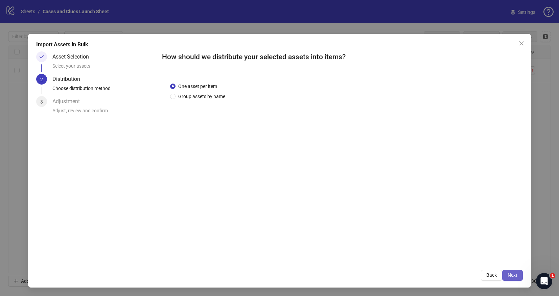
click at [516, 275] on span "Next" at bounding box center [513, 274] width 10 height 5
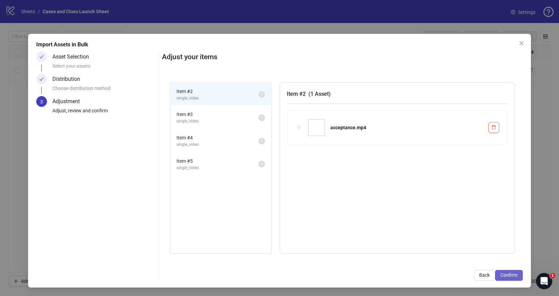
click at [513, 275] on span "Confirm" at bounding box center [508, 274] width 17 height 5
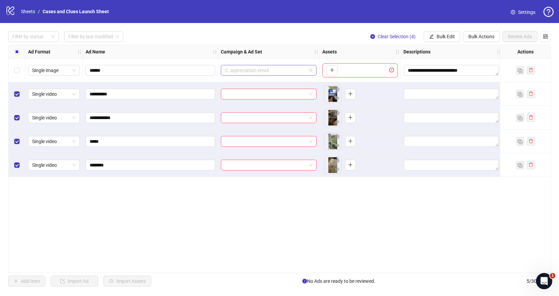
click at [309, 69] on span "C. appreciation email" at bounding box center [269, 70] width 88 height 10
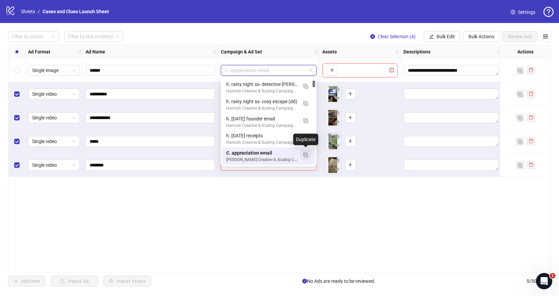
click at [307, 155] on img "button" at bounding box center [305, 154] width 5 height 5
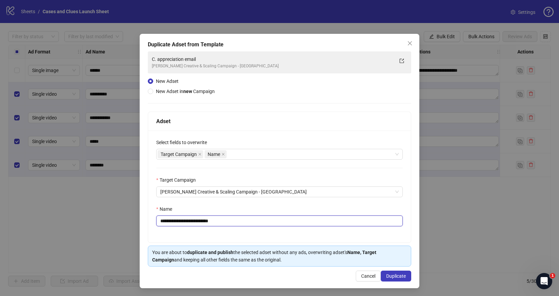
drag, startPoint x: 224, startPoint y: 221, endPoint x: 165, endPoint y: 221, distance: 58.8
click at [165, 221] on input "**********" at bounding box center [279, 220] width 247 height 11
type input "**********"
click at [392, 277] on span "Duplicate" at bounding box center [396, 275] width 20 height 5
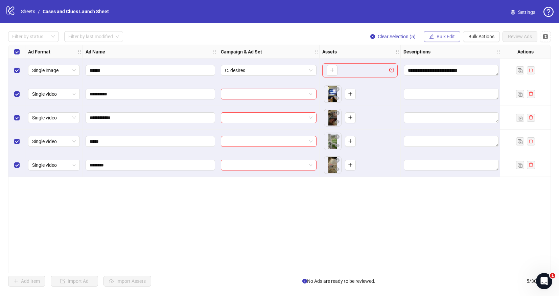
click at [436, 33] on button "Bulk Edit" at bounding box center [442, 36] width 37 height 11
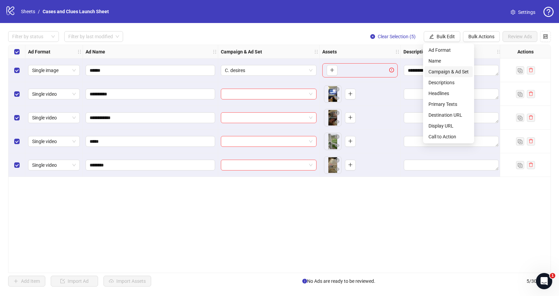
click at [445, 70] on span "Campaign & Ad Set" at bounding box center [448, 71] width 40 height 7
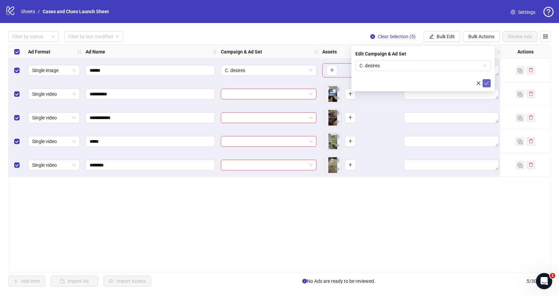
click at [487, 81] on icon "check" at bounding box center [486, 83] width 5 height 5
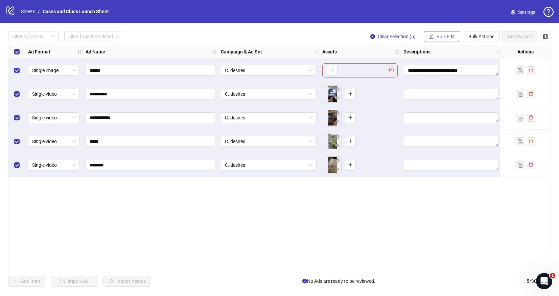
click at [434, 34] on button "Bulk Edit" at bounding box center [442, 36] width 37 height 11
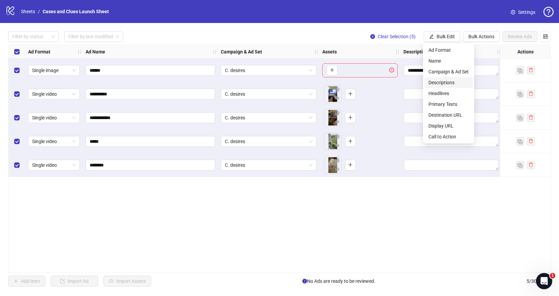
click at [443, 82] on span "Descriptions" at bounding box center [448, 82] width 40 height 7
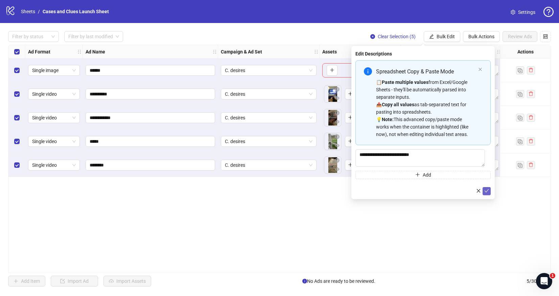
click at [486, 190] on icon "check" at bounding box center [486, 190] width 5 height 5
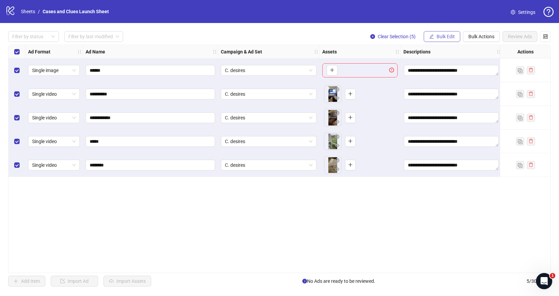
click at [443, 37] on span "Bulk Edit" at bounding box center [446, 36] width 18 height 5
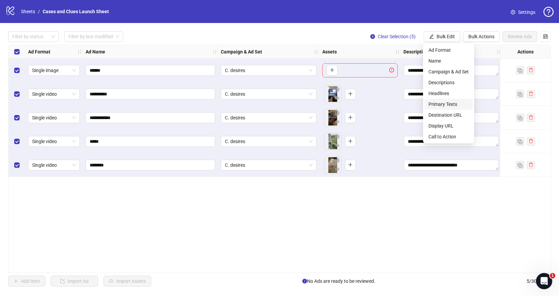
click at [451, 103] on span "Primary Texts" at bounding box center [448, 103] width 40 height 7
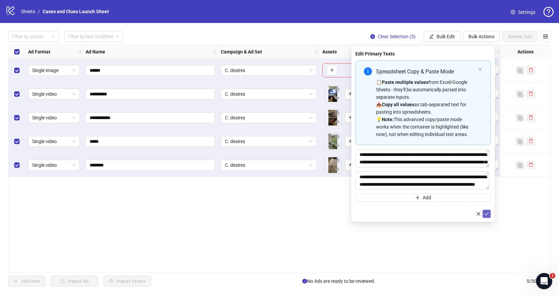
click at [490, 214] on button "submit" at bounding box center [487, 214] width 8 height 8
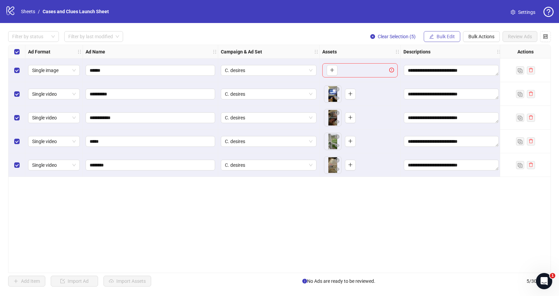
click at [450, 37] on span "Bulk Edit" at bounding box center [446, 36] width 18 height 5
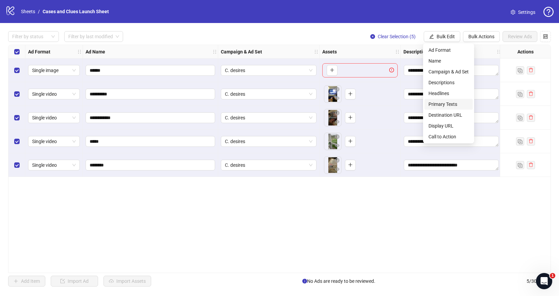
click at [440, 99] on li "Primary Texts" at bounding box center [448, 104] width 48 height 11
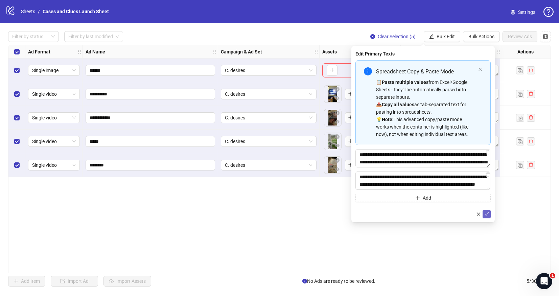
click at [487, 214] on icon "check" at bounding box center [487, 213] width 4 height 3
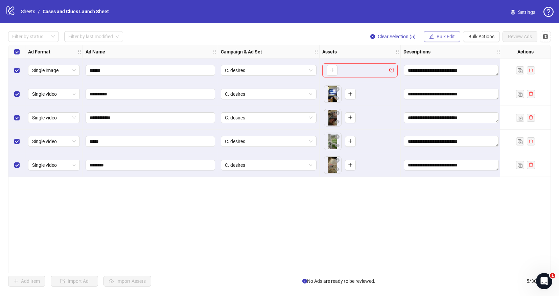
click at [445, 37] on span "Bulk Edit" at bounding box center [446, 36] width 18 height 5
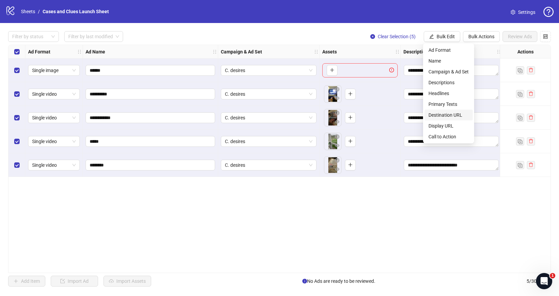
click at [446, 112] on span "Destination URL" at bounding box center [448, 114] width 40 height 7
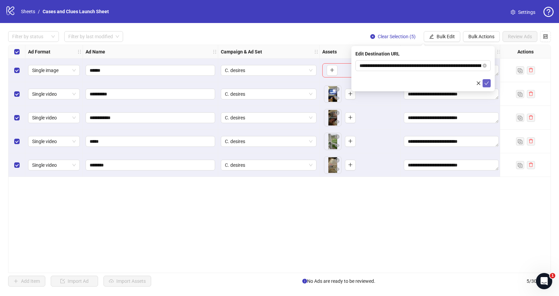
click at [487, 83] on icon "check" at bounding box center [486, 83] width 5 height 5
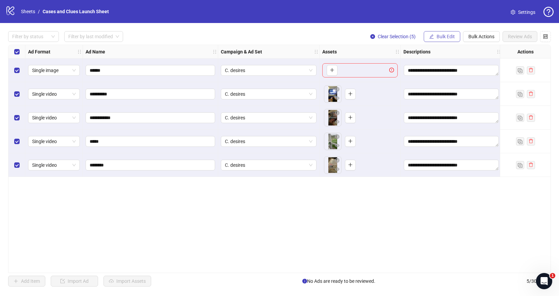
click at [449, 35] on span "Bulk Edit" at bounding box center [446, 36] width 18 height 5
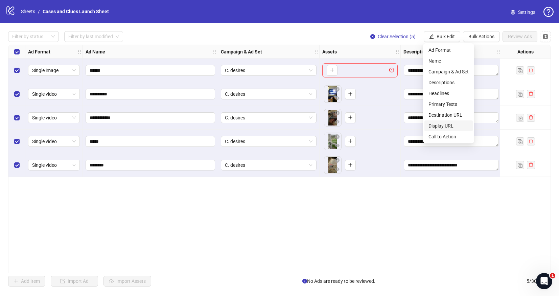
click at [446, 125] on span "Display URL" at bounding box center [448, 125] width 40 height 7
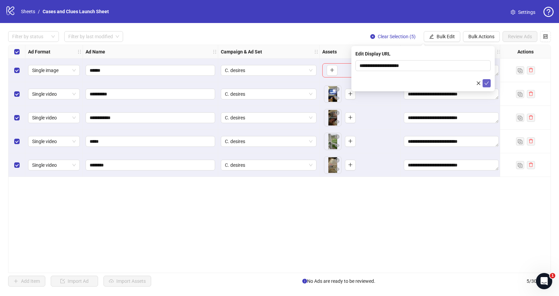
click at [488, 83] on icon "check" at bounding box center [486, 83] width 5 height 5
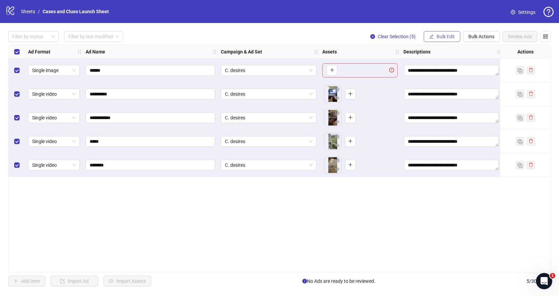
click at [445, 33] on button "Bulk Edit" at bounding box center [442, 36] width 37 height 11
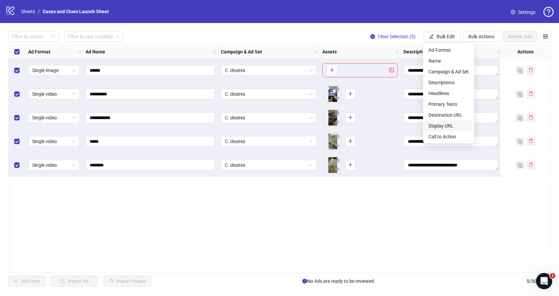
click at [443, 126] on span "Display URL" at bounding box center [448, 125] width 40 height 7
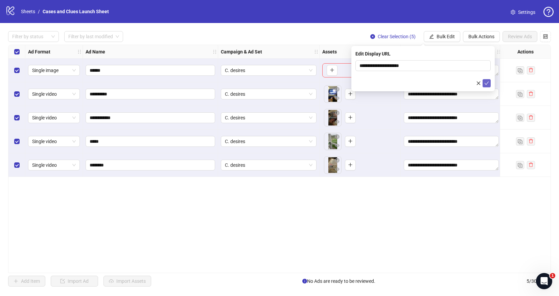
click at [487, 84] on icon "check" at bounding box center [486, 83] width 5 height 5
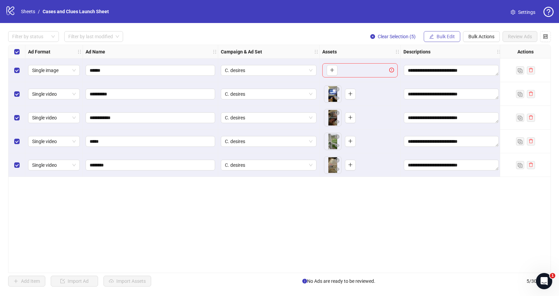
click at [444, 36] on span "Bulk Edit" at bounding box center [446, 36] width 18 height 5
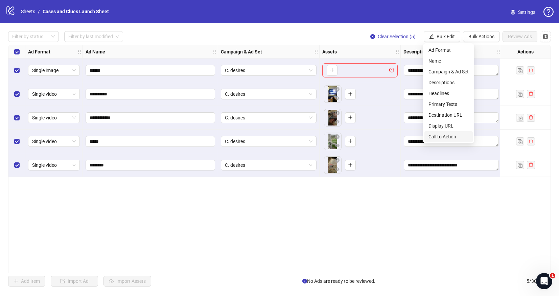
click at [452, 136] on span "Call to Action" at bounding box center [448, 136] width 40 height 7
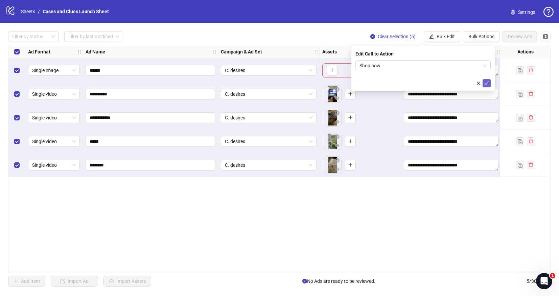
click at [487, 81] on icon "check" at bounding box center [486, 83] width 5 height 5
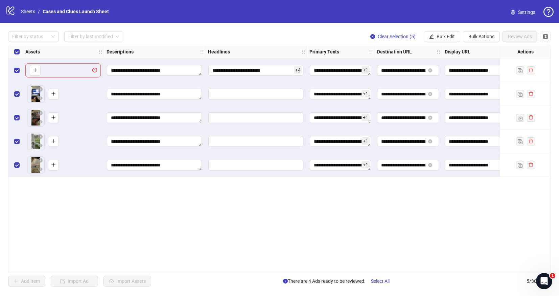
scroll to position [0, 296]
click at [444, 41] on button "Bulk Edit" at bounding box center [442, 36] width 37 height 11
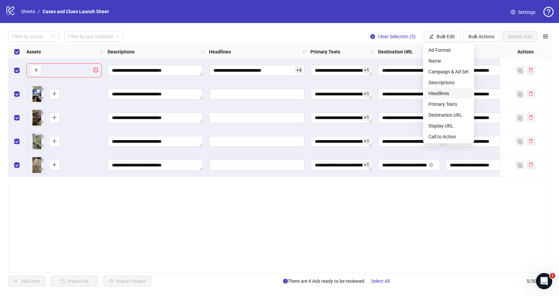
click at [441, 92] on span "Headlines" at bounding box center [448, 93] width 40 height 7
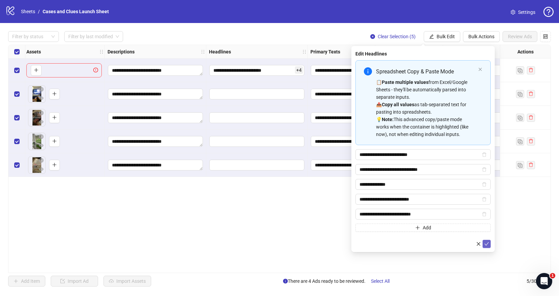
click at [487, 244] on icon "check" at bounding box center [486, 243] width 5 height 5
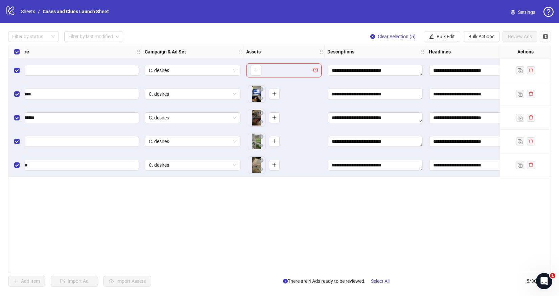
scroll to position [0, 0]
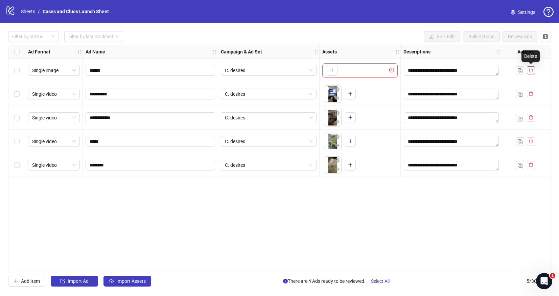
click at [532, 69] on icon "delete" at bounding box center [531, 70] width 5 height 5
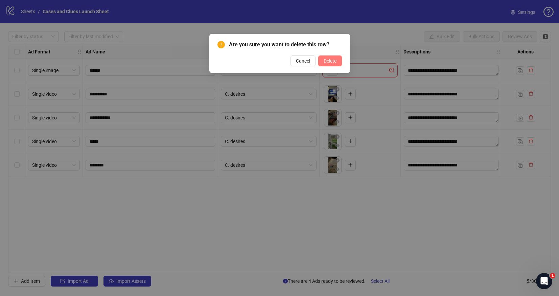
click at [333, 60] on span "Delete" at bounding box center [330, 60] width 13 height 5
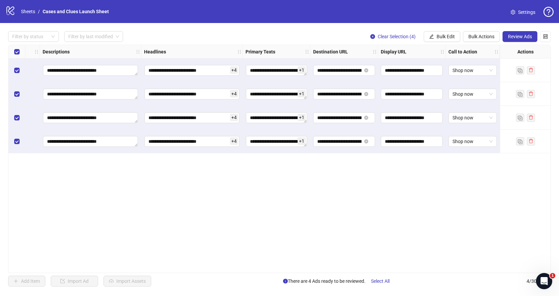
scroll to position [0, 293]
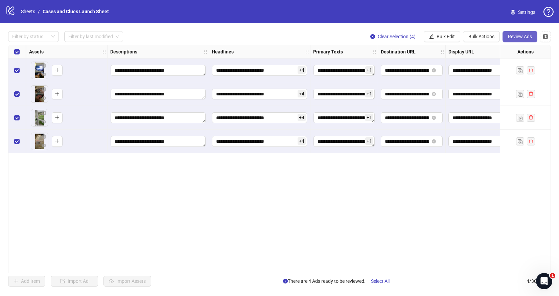
click at [517, 37] on span "Review Ads" at bounding box center [520, 36] width 24 height 5
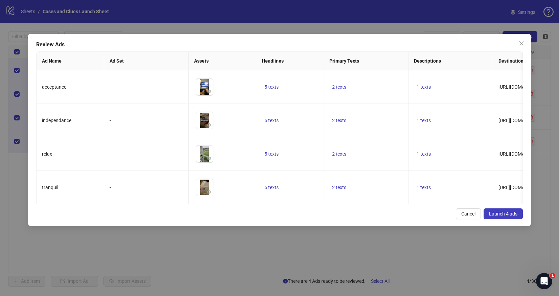
click at [504, 216] on span "Launch 4 ads" at bounding box center [503, 213] width 28 height 5
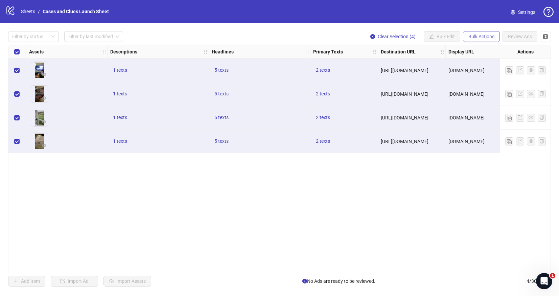
click at [477, 34] on span "Bulk Actions" at bounding box center [481, 36] width 26 height 5
click at [480, 49] on span "Delete" at bounding box center [491, 49] width 46 height 7
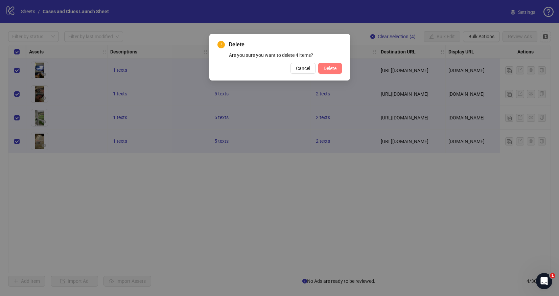
click at [334, 69] on span "Delete" at bounding box center [330, 68] width 13 height 5
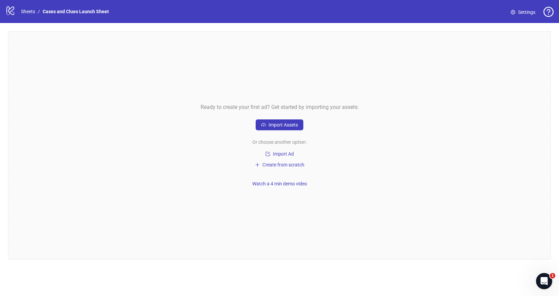
click at [280, 149] on div "Or choose another option: Import Ad Create from scratch" at bounding box center [279, 153] width 55 height 30
click at [280, 153] on span "Import Ad" at bounding box center [283, 153] width 21 height 5
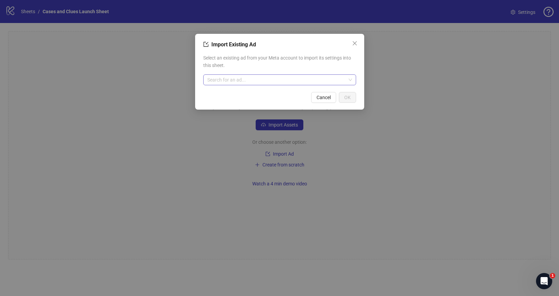
click at [240, 83] on input "search" at bounding box center [276, 80] width 139 height 10
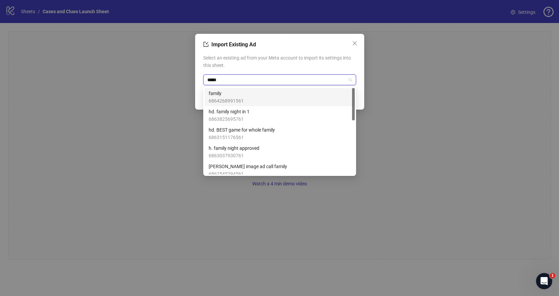
type input "******"
click at [225, 94] on span "family" at bounding box center [226, 93] width 35 height 7
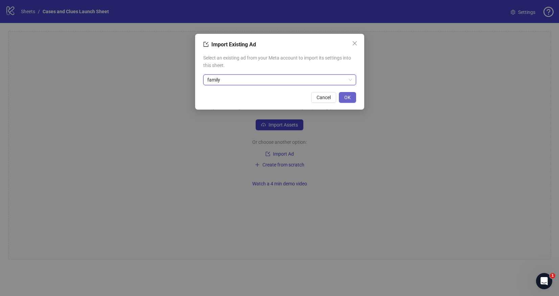
click at [348, 98] on span "OK" at bounding box center [347, 97] width 6 height 5
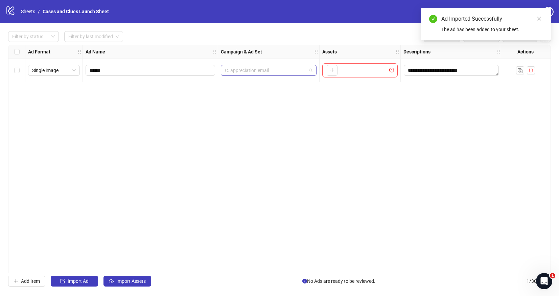
click at [259, 68] on span "C. appreciation email" at bounding box center [269, 70] width 88 height 10
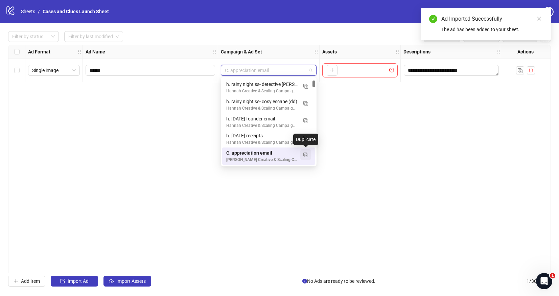
click at [306, 156] on img "button" at bounding box center [305, 154] width 5 height 5
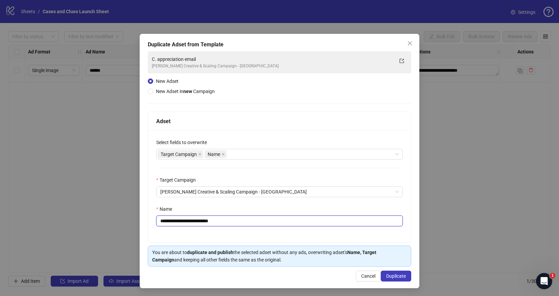
drag, startPoint x: 233, startPoint y: 223, endPoint x: 165, endPoint y: 222, distance: 67.6
click at [165, 222] on input "**********" at bounding box center [279, 220] width 247 height 11
type input "**********"
click at [398, 274] on span "Duplicate" at bounding box center [396, 275] width 20 height 5
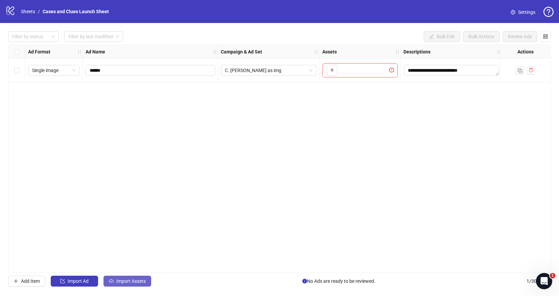
click at [120, 281] on span "Import Assets" at bounding box center [130, 280] width 29 height 5
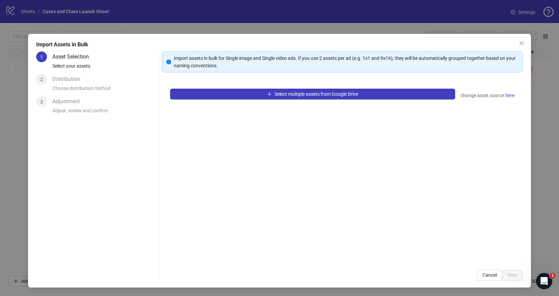
click at [208, 101] on div "Select multiple assets from Google Drive change asset source here" at bounding box center [342, 170] width 361 height 181
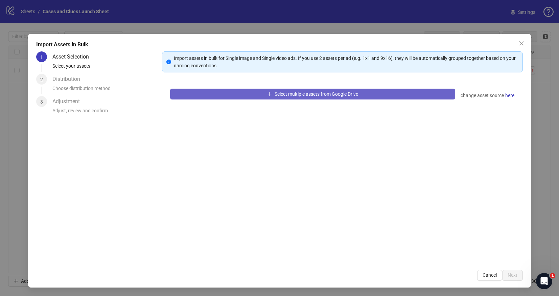
click at [211, 96] on button "Select multiple assets from Google Drive" at bounding box center [312, 94] width 285 height 11
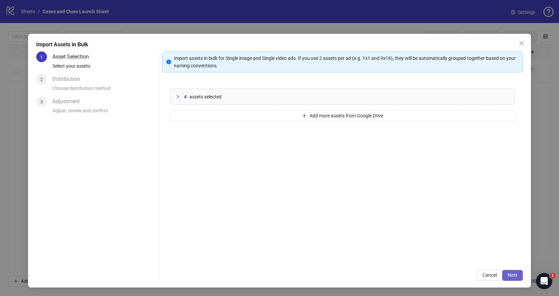
click at [514, 276] on span "Next" at bounding box center [513, 274] width 10 height 5
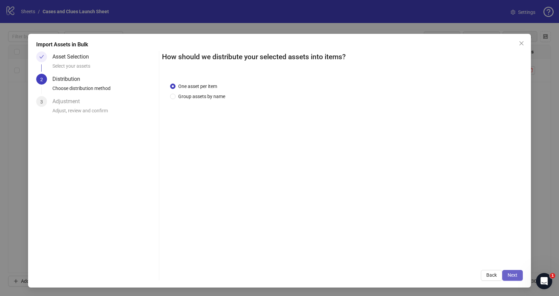
click at [514, 275] on span "Next" at bounding box center [513, 274] width 10 height 5
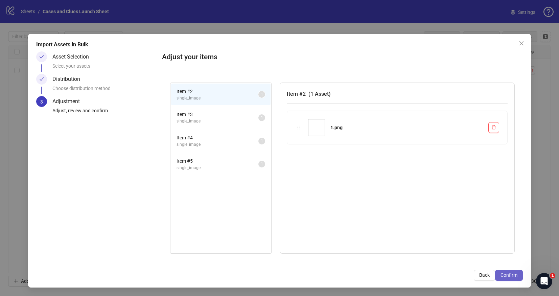
click at [514, 275] on span "Confirm" at bounding box center [508, 274] width 17 height 5
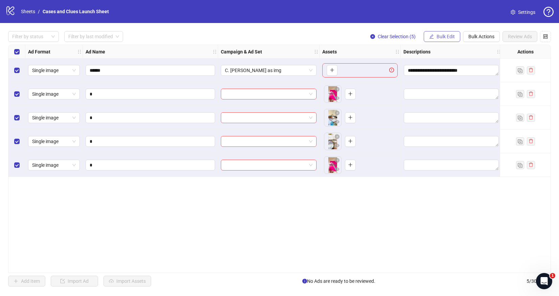
click at [438, 36] on span "Bulk Edit" at bounding box center [446, 36] width 18 height 5
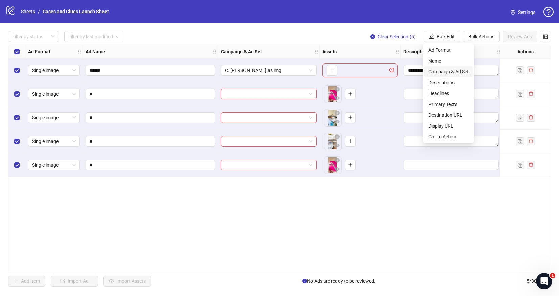
click at [448, 70] on span "Campaign & Ad Set" at bounding box center [448, 71] width 40 height 7
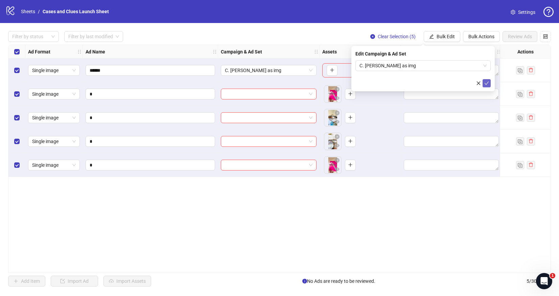
click at [488, 82] on icon "check" at bounding box center [487, 82] width 4 height 3
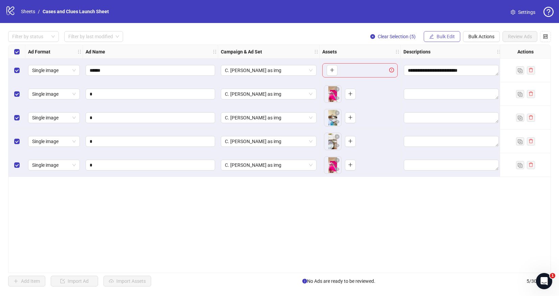
click at [443, 33] on button "Bulk Edit" at bounding box center [442, 36] width 37 height 11
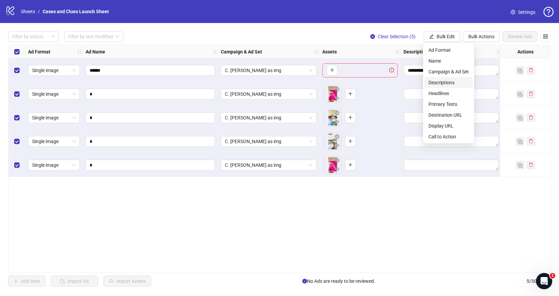
click at [450, 82] on span "Descriptions" at bounding box center [448, 82] width 40 height 7
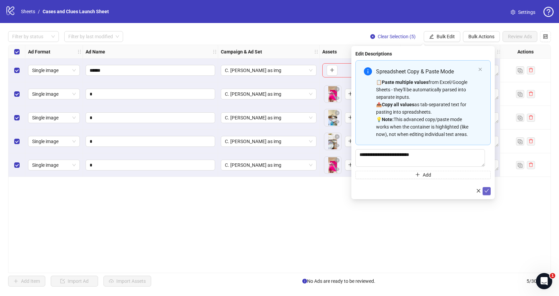
click at [489, 192] on icon "check" at bounding box center [486, 190] width 5 height 5
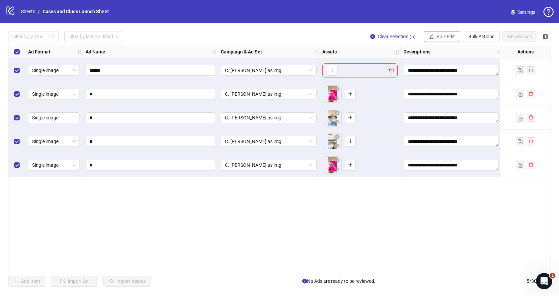
click at [439, 34] on span "Bulk Edit" at bounding box center [446, 36] width 18 height 5
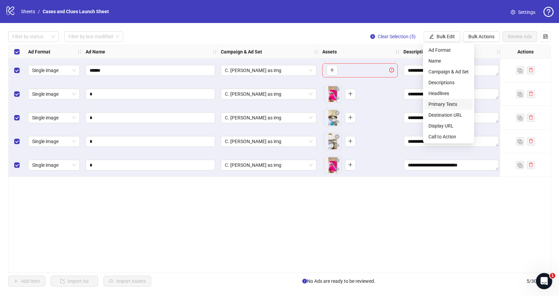
click at [447, 104] on span "Primary Texts" at bounding box center [448, 103] width 40 height 7
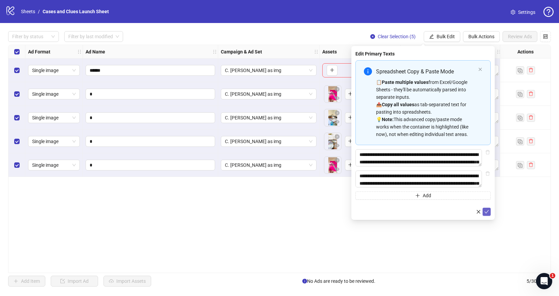
click at [486, 214] on icon "check" at bounding box center [486, 211] width 5 height 5
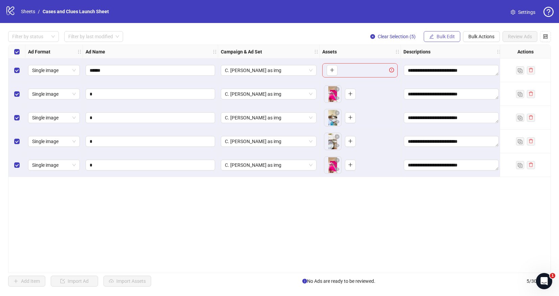
click at [437, 39] on span "Bulk Edit" at bounding box center [446, 36] width 18 height 5
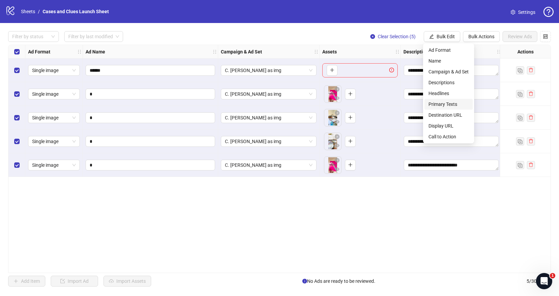
click at [453, 105] on span "Primary Texts" at bounding box center [448, 103] width 40 height 7
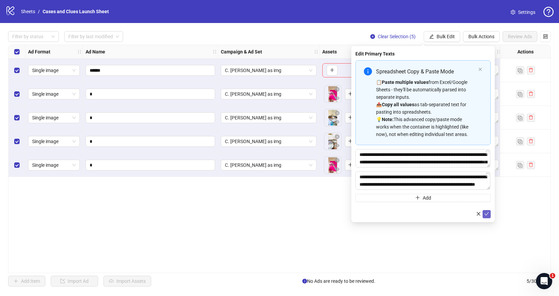
click at [487, 212] on icon "check" at bounding box center [486, 213] width 5 height 5
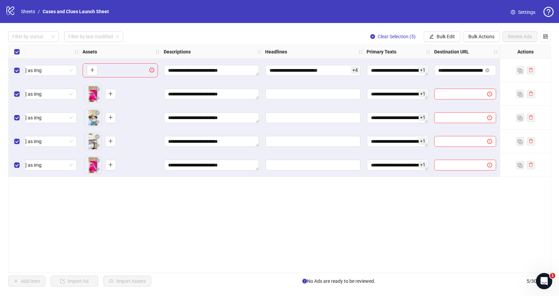
scroll to position [0, 256]
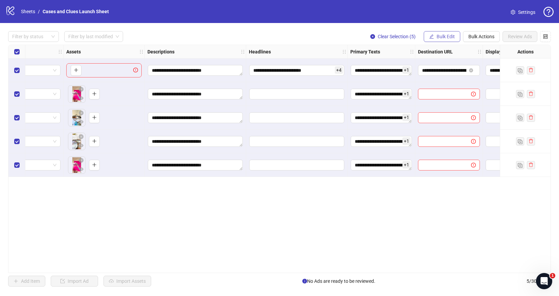
drag, startPoint x: 433, startPoint y: 33, endPoint x: 445, endPoint y: 49, distance: 19.5
click at [433, 34] on span "button" at bounding box center [431, 36] width 5 height 5
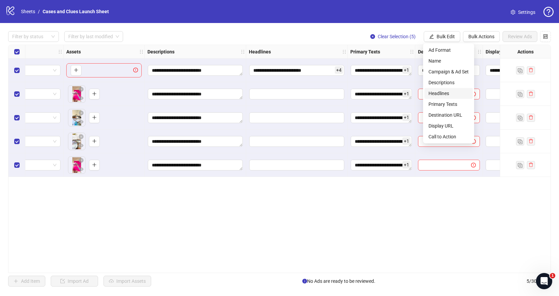
click at [443, 94] on span "Headlines" at bounding box center [448, 93] width 40 height 7
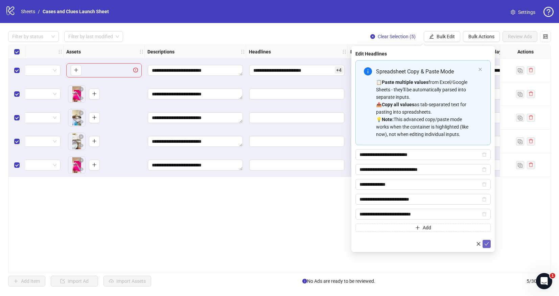
click at [486, 242] on icon "check" at bounding box center [486, 243] width 5 height 5
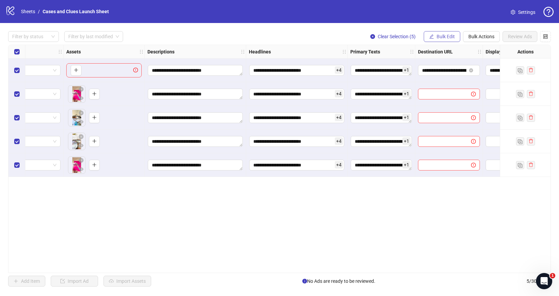
click at [444, 37] on span "Bulk Edit" at bounding box center [446, 36] width 18 height 5
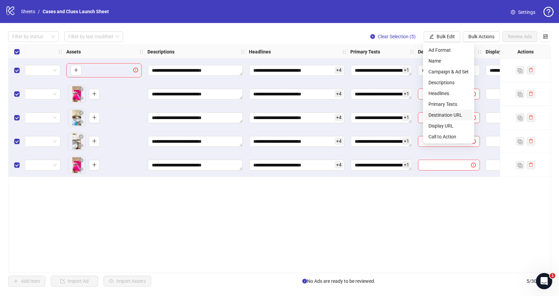
click at [448, 112] on span "Destination URL" at bounding box center [448, 114] width 40 height 7
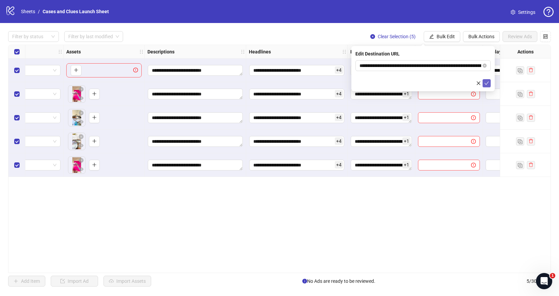
click at [488, 83] on icon "check" at bounding box center [486, 83] width 5 height 5
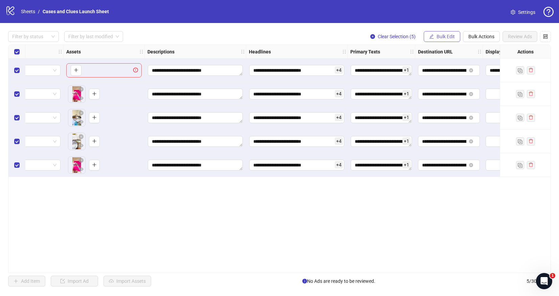
click at [449, 34] on span "Bulk Edit" at bounding box center [446, 36] width 18 height 5
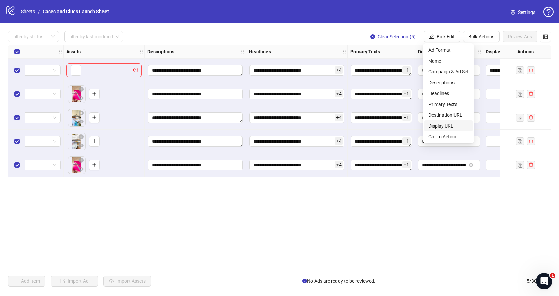
click at [446, 122] on span "Display URL" at bounding box center [448, 125] width 40 height 7
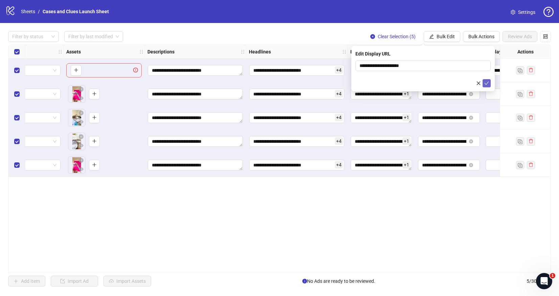
click at [489, 81] on icon "check" at bounding box center [486, 83] width 5 height 5
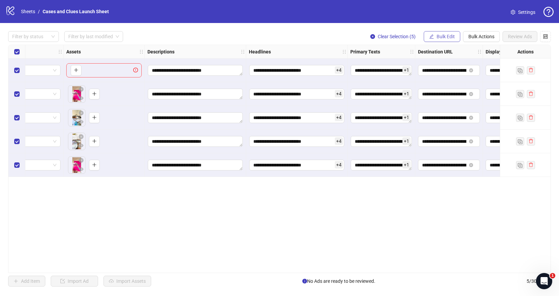
click at [447, 34] on span "Bulk Edit" at bounding box center [446, 36] width 18 height 5
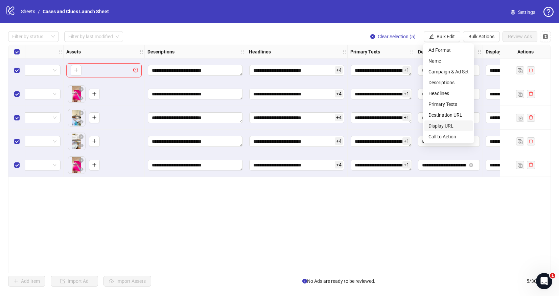
click at [448, 125] on span "Display URL" at bounding box center [448, 125] width 40 height 7
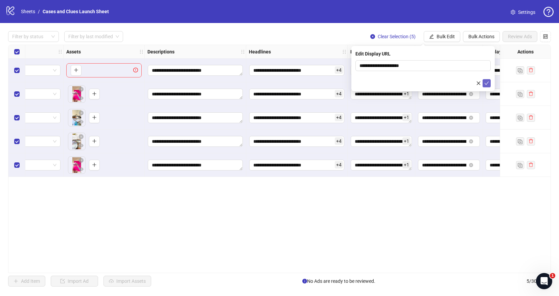
click at [488, 79] on button "submit" at bounding box center [487, 83] width 8 height 8
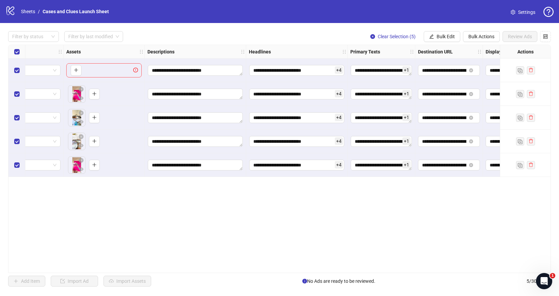
scroll to position [0, 361]
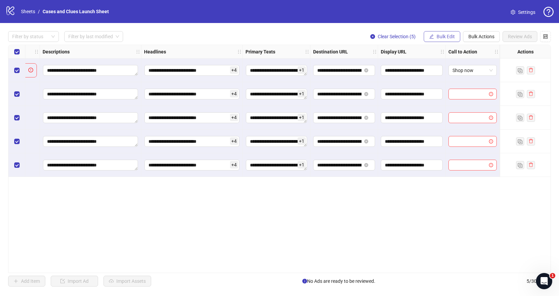
click at [440, 36] on span "Bulk Edit" at bounding box center [446, 36] width 18 height 5
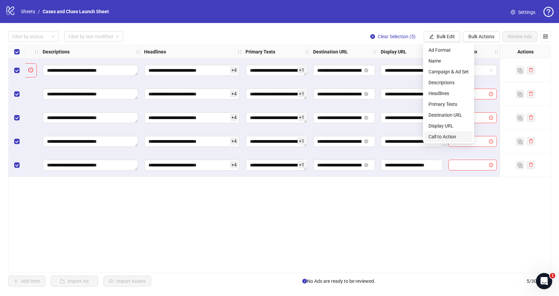
click at [449, 137] on span "Call to Action" at bounding box center [448, 136] width 40 height 7
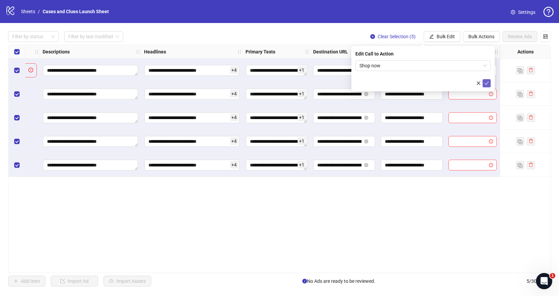
click at [488, 79] on button "submit" at bounding box center [487, 83] width 8 height 8
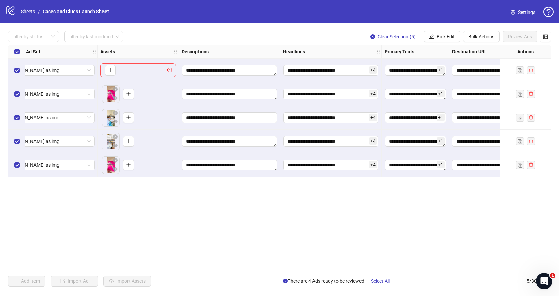
scroll to position [0, 95]
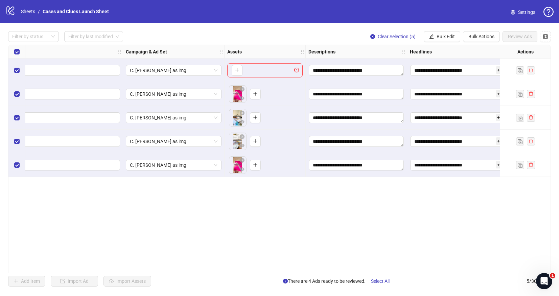
drag, startPoint x: 171, startPoint y: 269, endPoint x: 118, endPoint y: 265, distance: 52.9
click at [94, 257] on div "**********" at bounding box center [279, 159] width 543 height 228
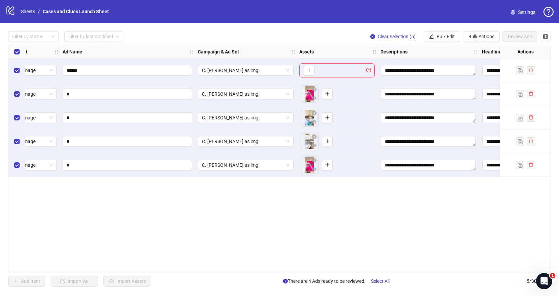
scroll to position [0, 0]
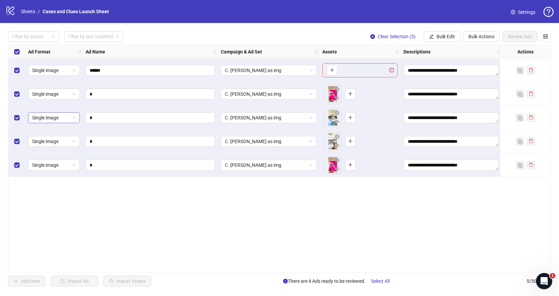
drag, startPoint x: 117, startPoint y: 201, endPoint x: 55, endPoint y: 122, distance: 101.1
click at [117, 201] on div "**********" at bounding box center [279, 159] width 543 height 228
click at [17, 48] on label "Select all rows" at bounding box center [16, 51] width 5 height 7
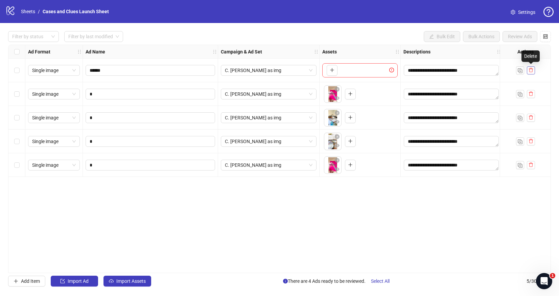
click at [532, 71] on icon "delete" at bounding box center [531, 70] width 4 height 4
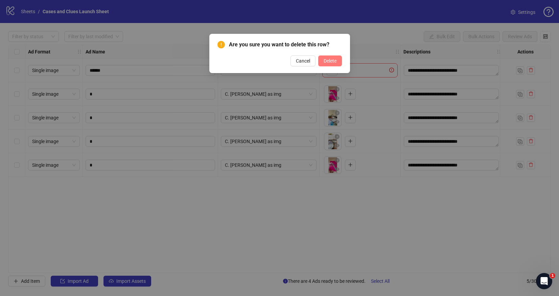
click at [334, 61] on span "Delete" at bounding box center [330, 60] width 13 height 5
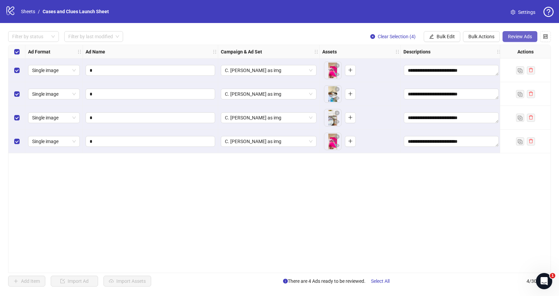
click at [515, 34] on span "Review Ads" at bounding box center [520, 36] width 24 height 5
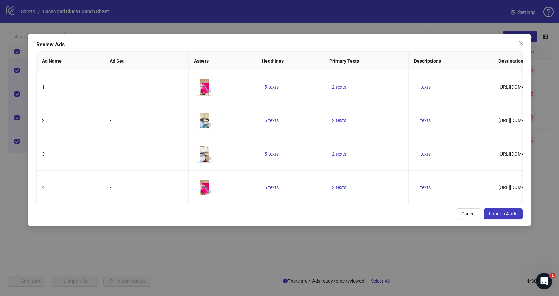
click at [501, 216] on span "Launch 4 ads" at bounding box center [503, 213] width 28 height 5
